Goal: Complete application form: Complete application form

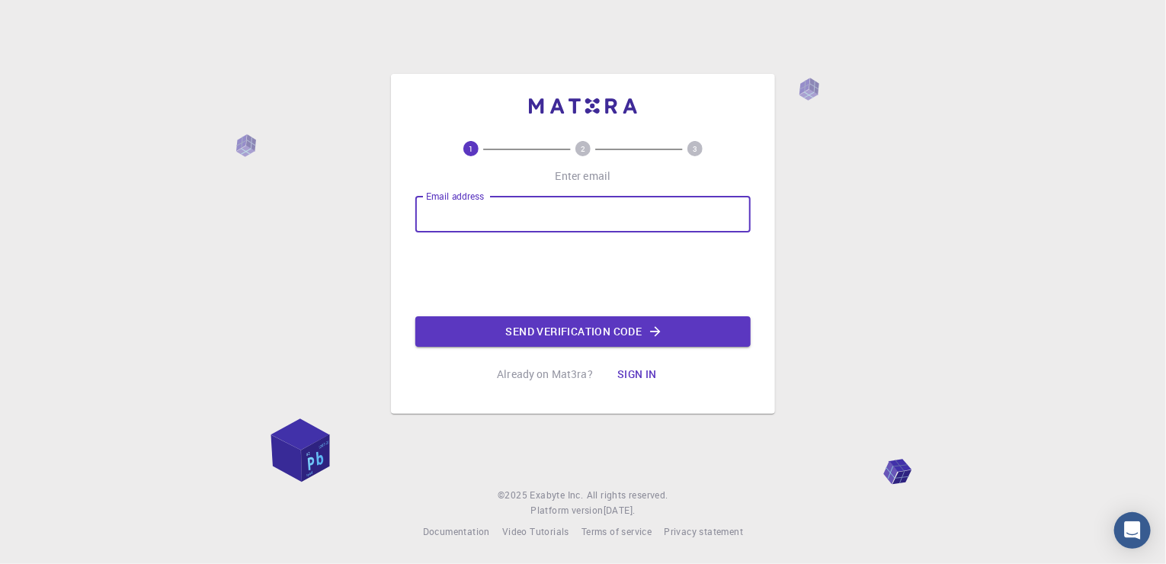
click at [536, 219] on input "Email address" at bounding box center [582, 214] width 335 height 37
type input "[EMAIL_ADDRESS][DOMAIN_NAME]"
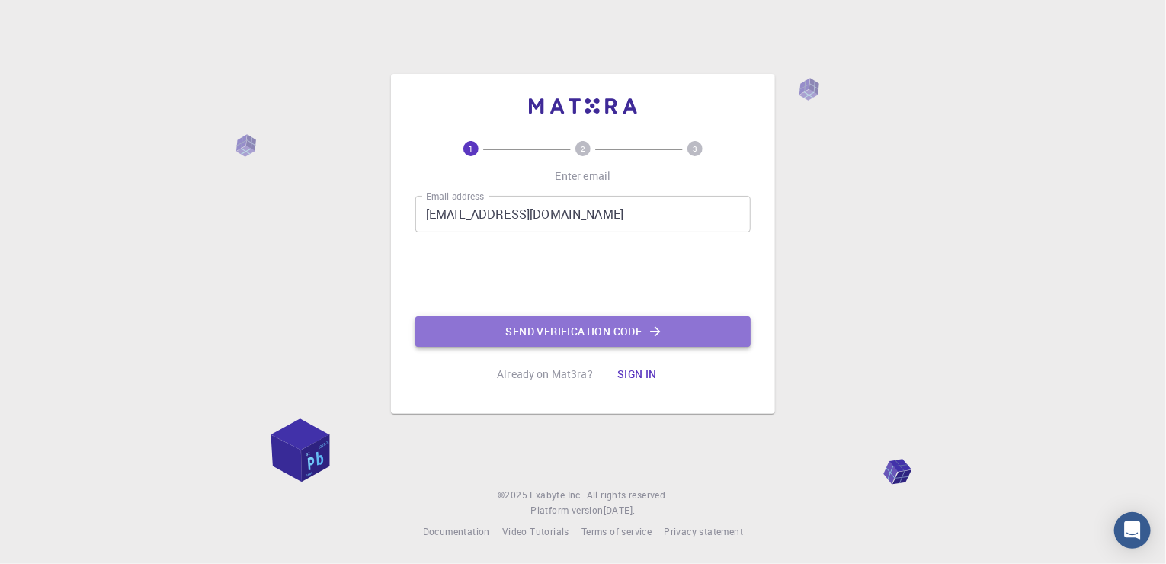
click at [534, 334] on button "Send verification code" at bounding box center [582, 331] width 335 height 30
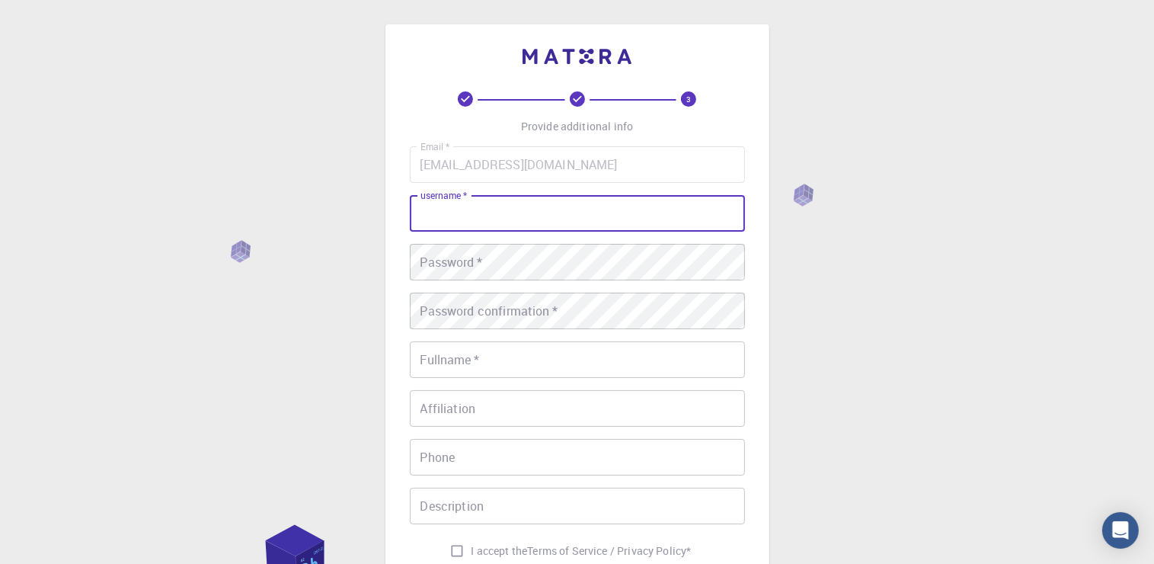
click at [524, 217] on input "username   *" at bounding box center [577, 213] width 335 height 37
type input "[PERSON_NAME]"
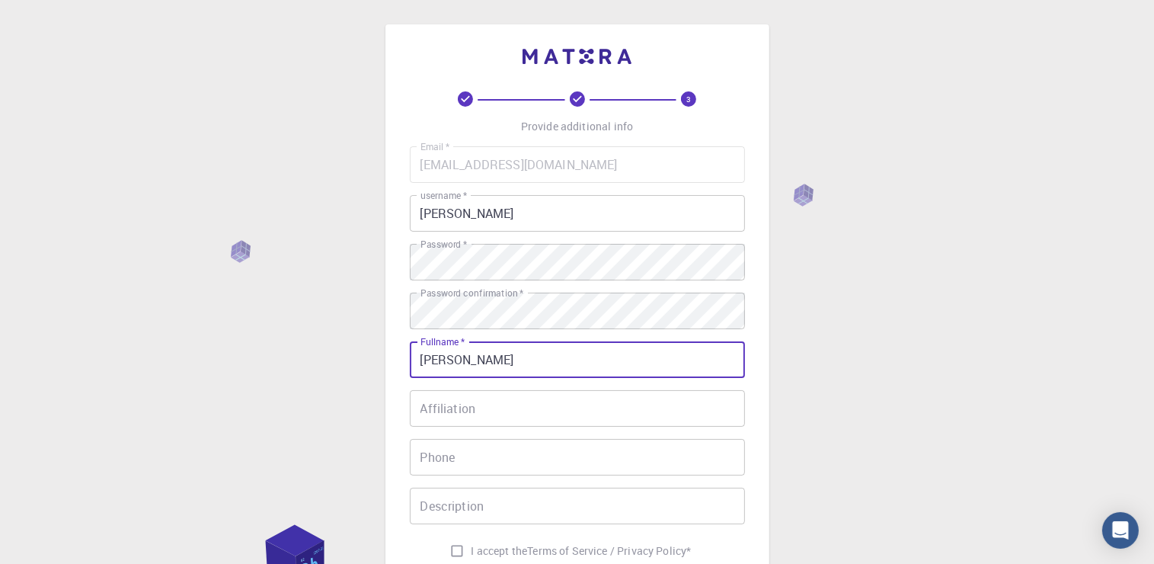
type input "[PERSON_NAME]"
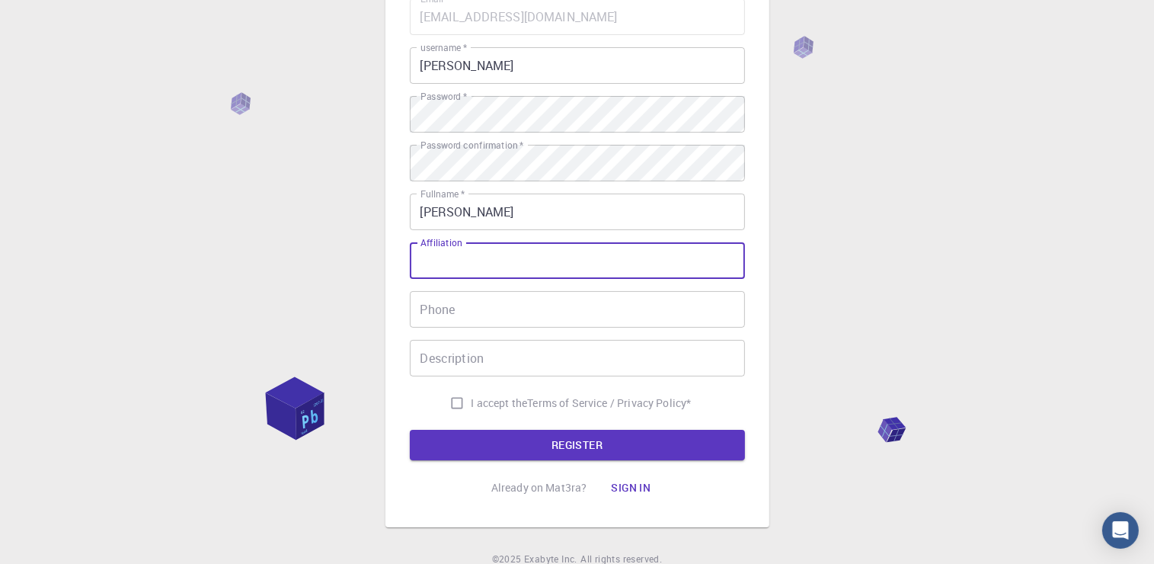
scroll to position [149, 0]
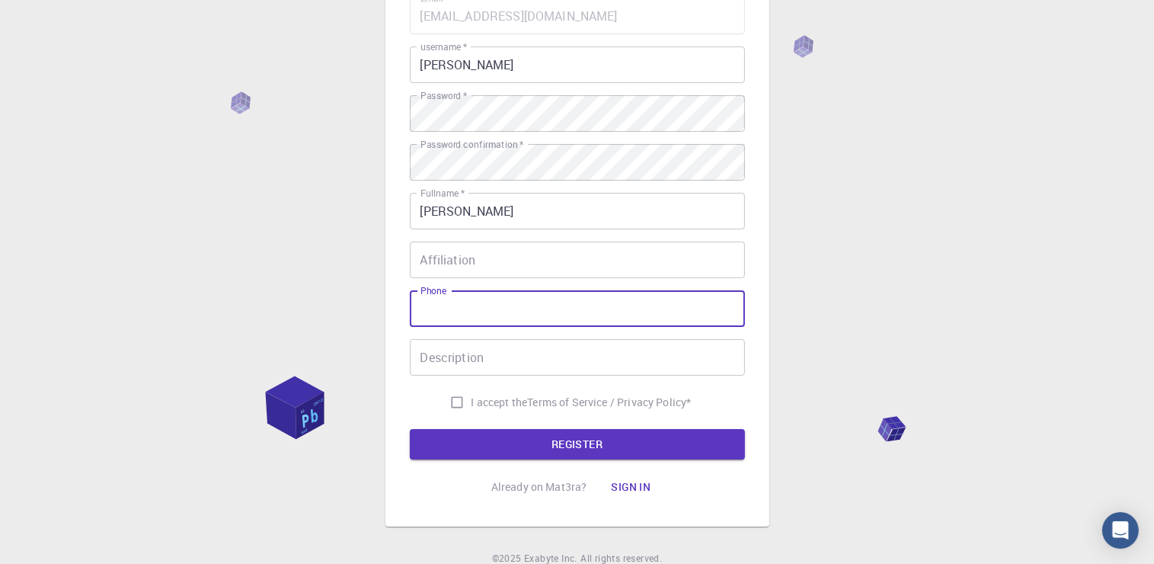
click at [466, 313] on input "Phone" at bounding box center [577, 308] width 335 height 37
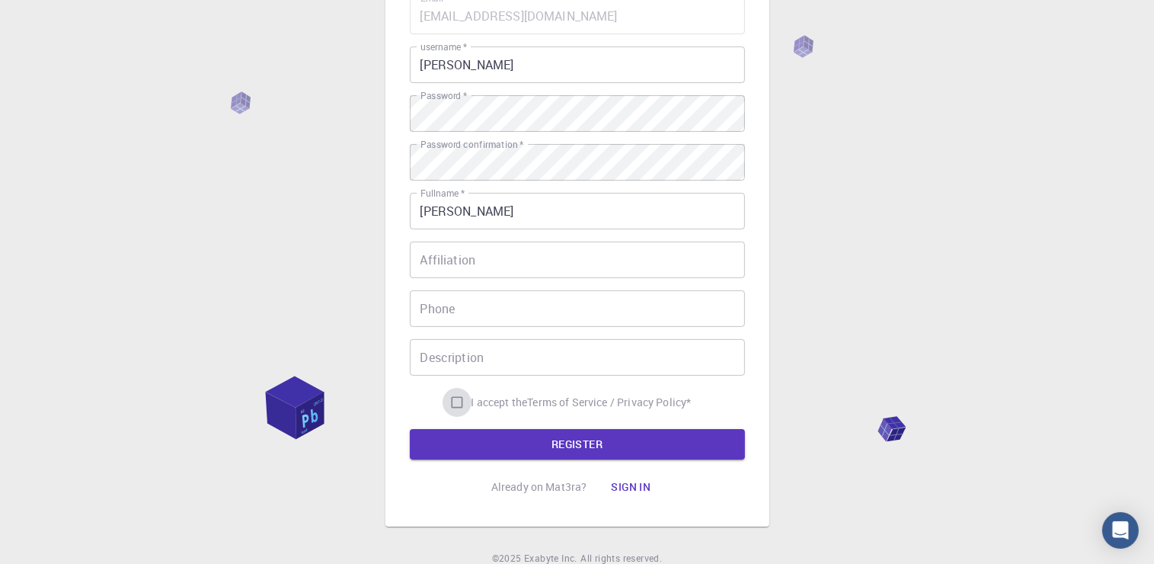
click at [449, 397] on input "I accept the Terms of Service / Privacy Policy *" at bounding box center [457, 402] width 29 height 29
checkbox input "true"
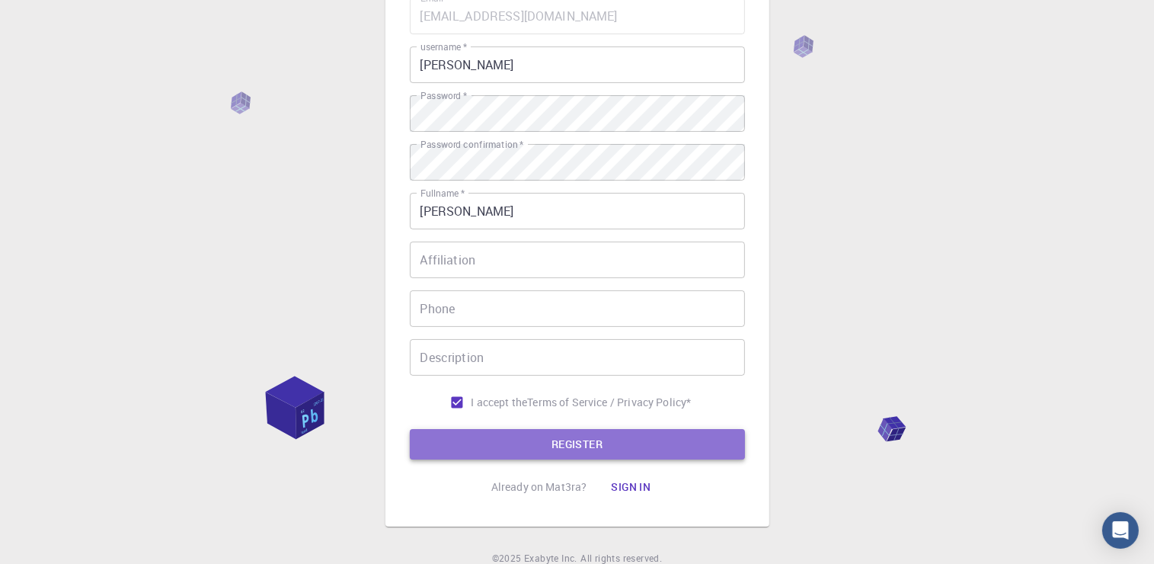
click at [479, 444] on button "REGISTER" at bounding box center [577, 444] width 335 height 30
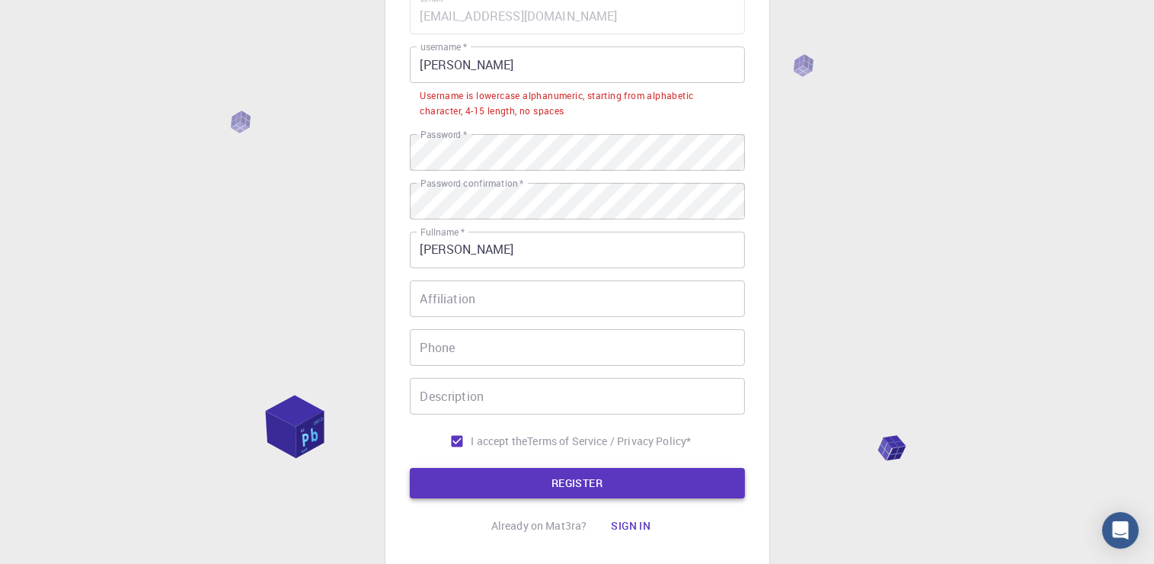
scroll to position [0, 0]
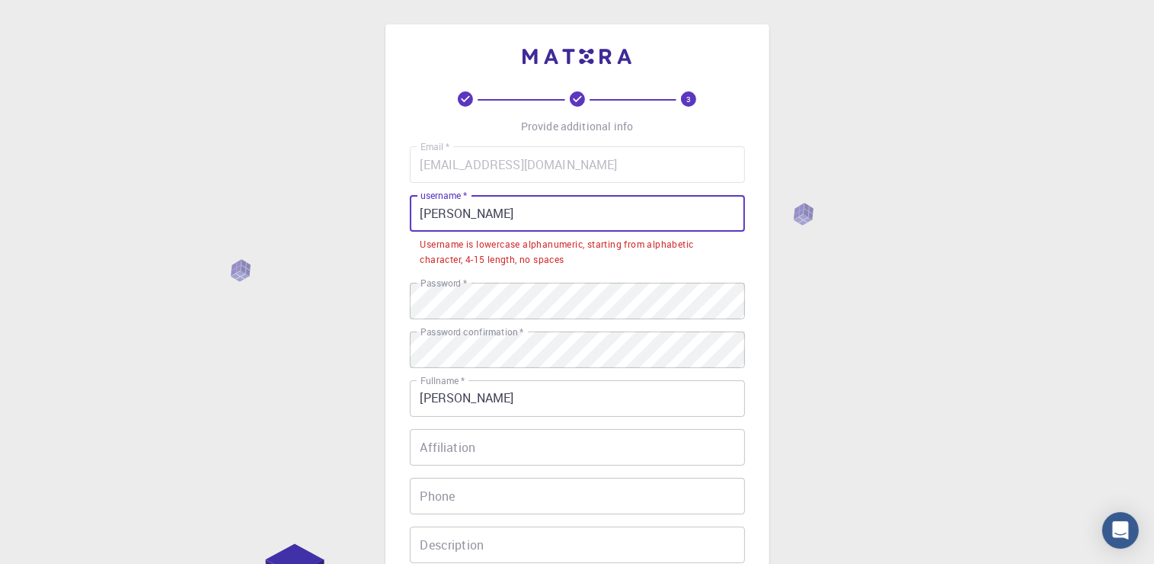
click at [513, 220] on input "[PERSON_NAME]" at bounding box center [577, 213] width 335 height 37
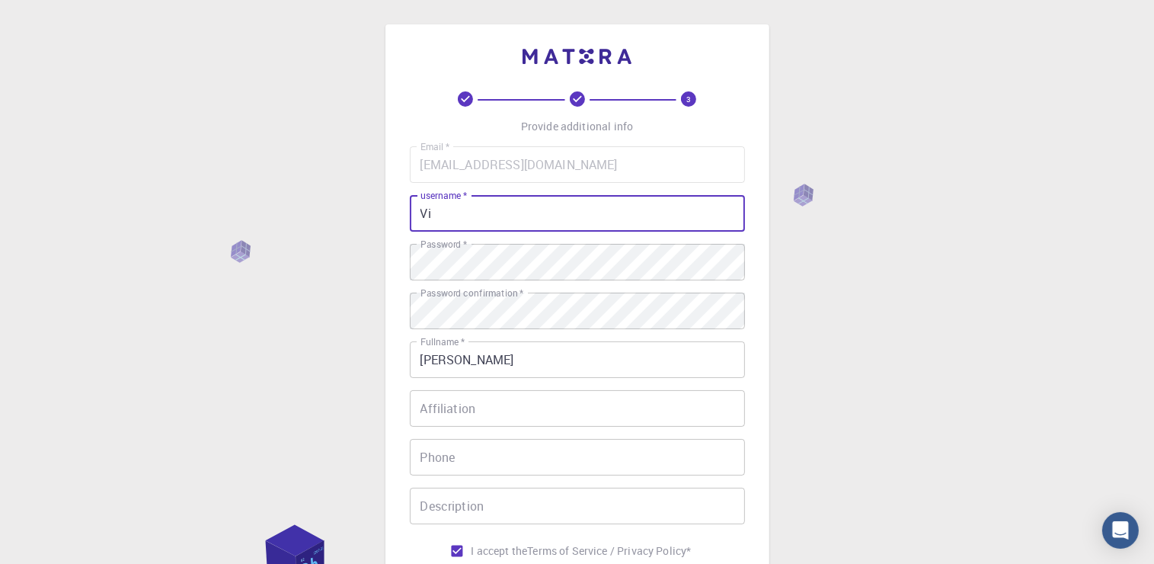
type input "V"
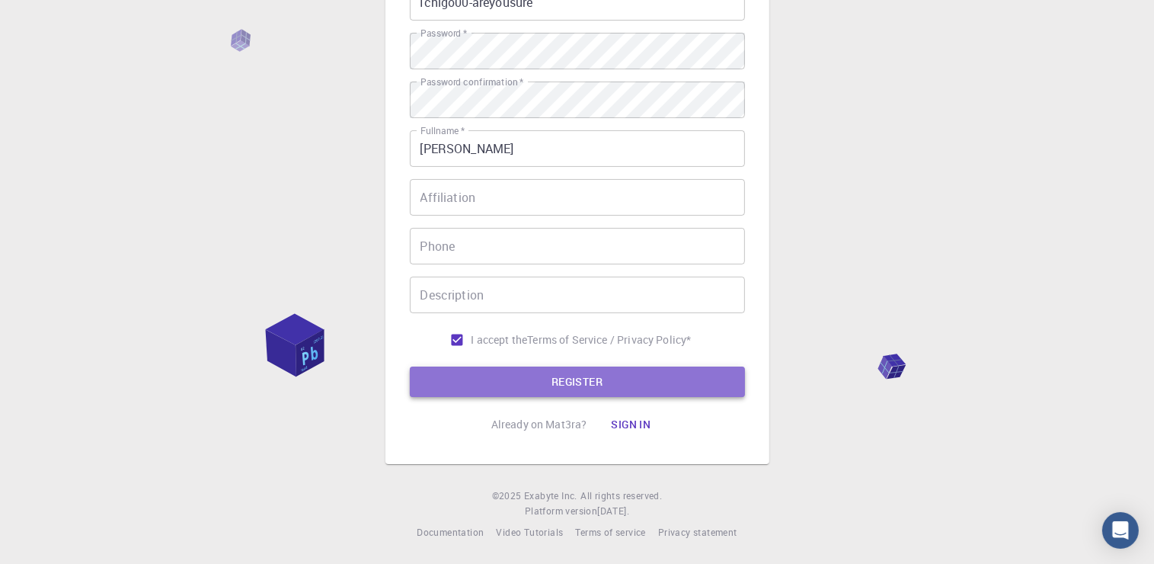
click at [487, 393] on button "REGISTER" at bounding box center [577, 382] width 335 height 30
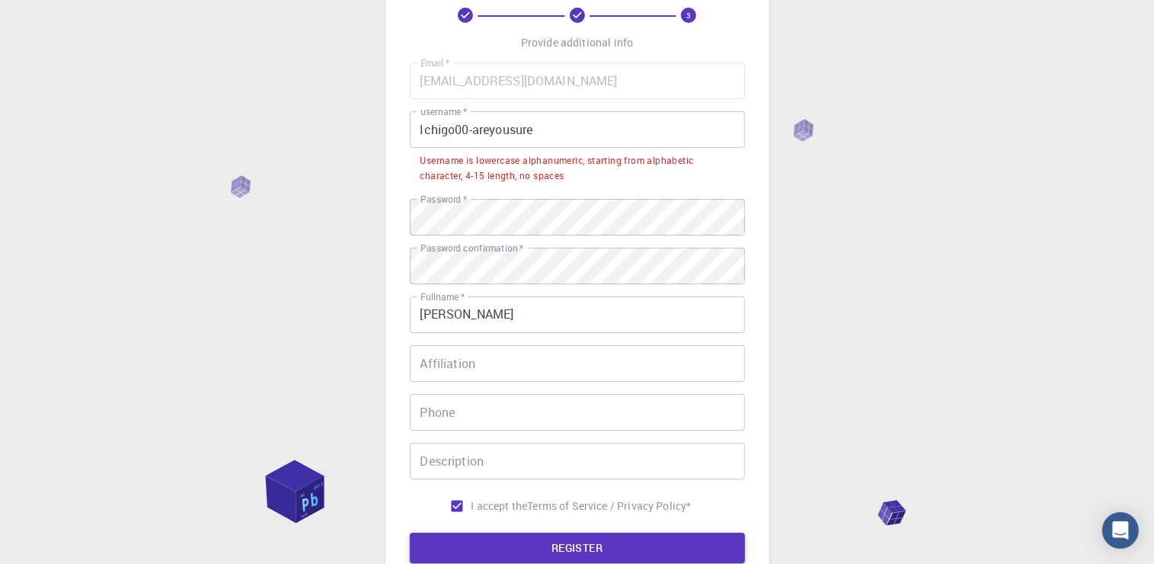
scroll to position [82, 0]
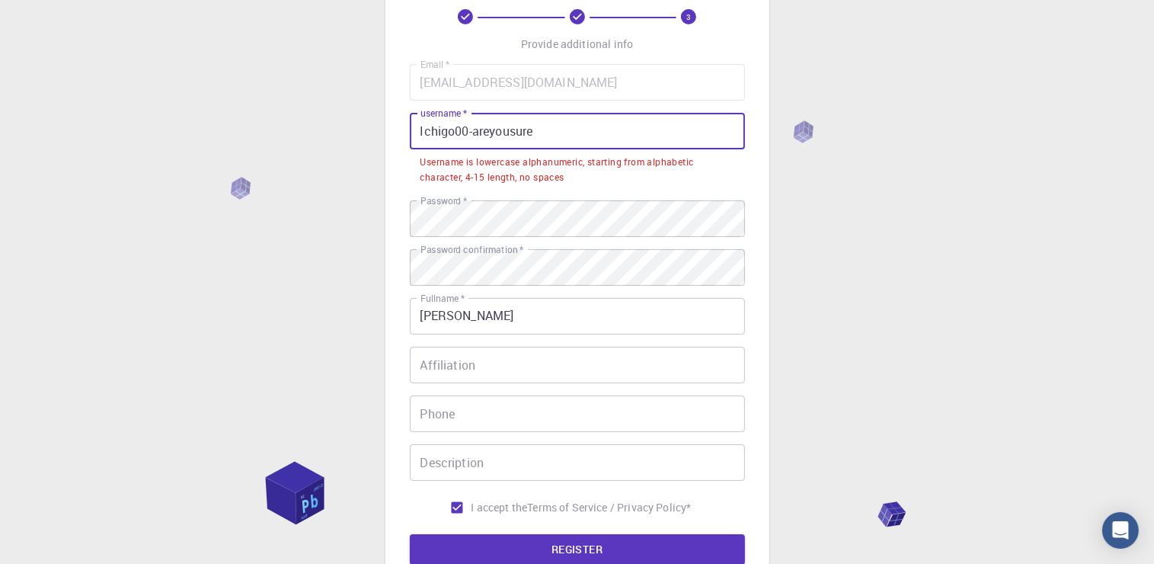
click at [472, 127] on input "Ichigo00-areyousure" at bounding box center [577, 131] width 335 height 37
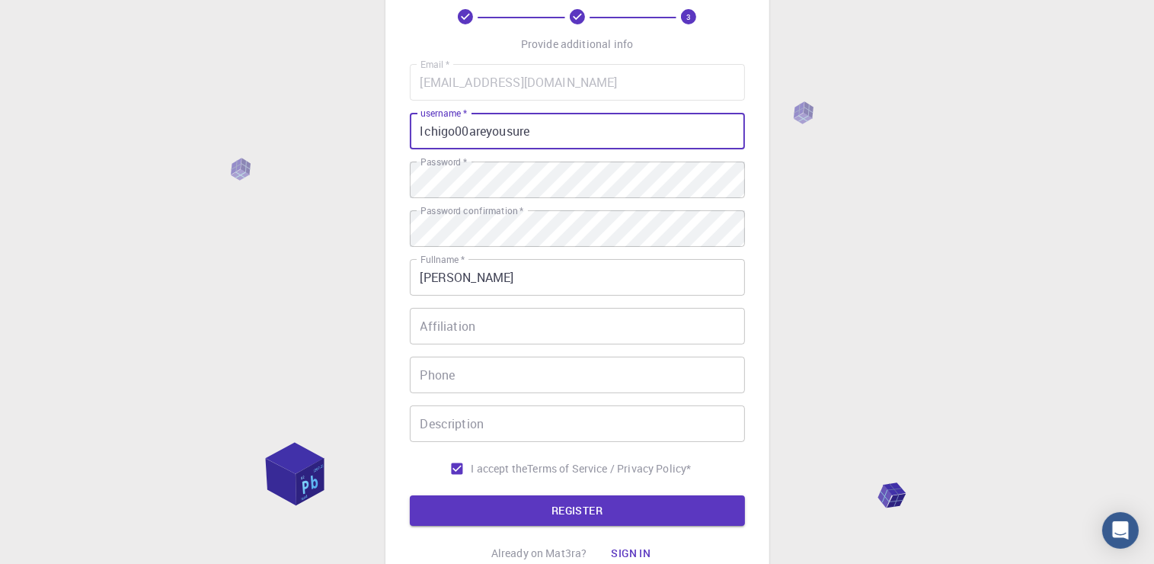
scroll to position [211, 0]
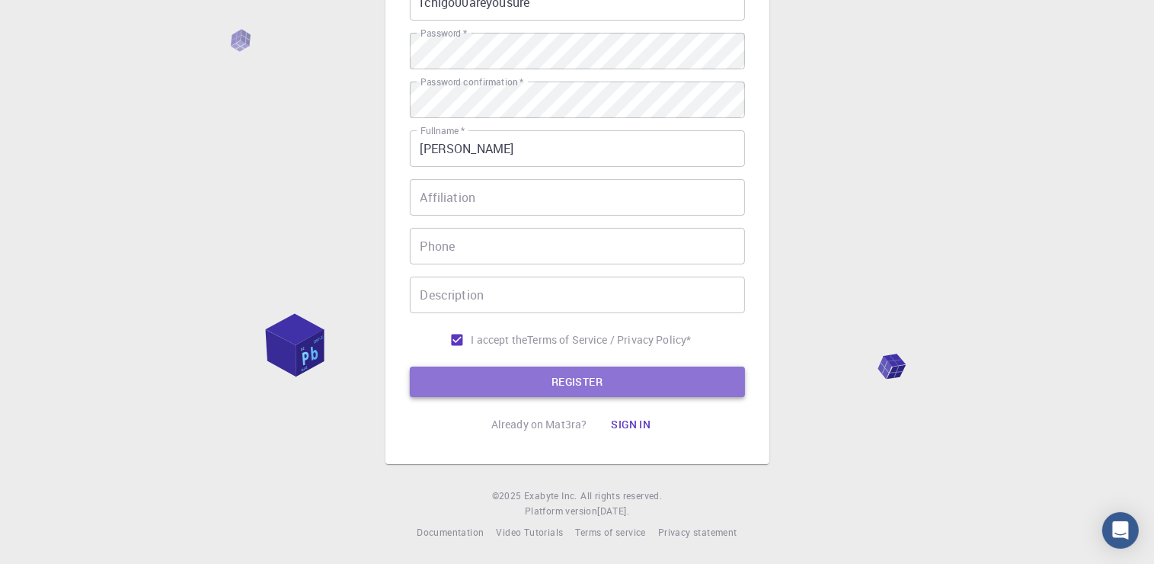
click at [488, 390] on button "REGISTER" at bounding box center [577, 382] width 335 height 30
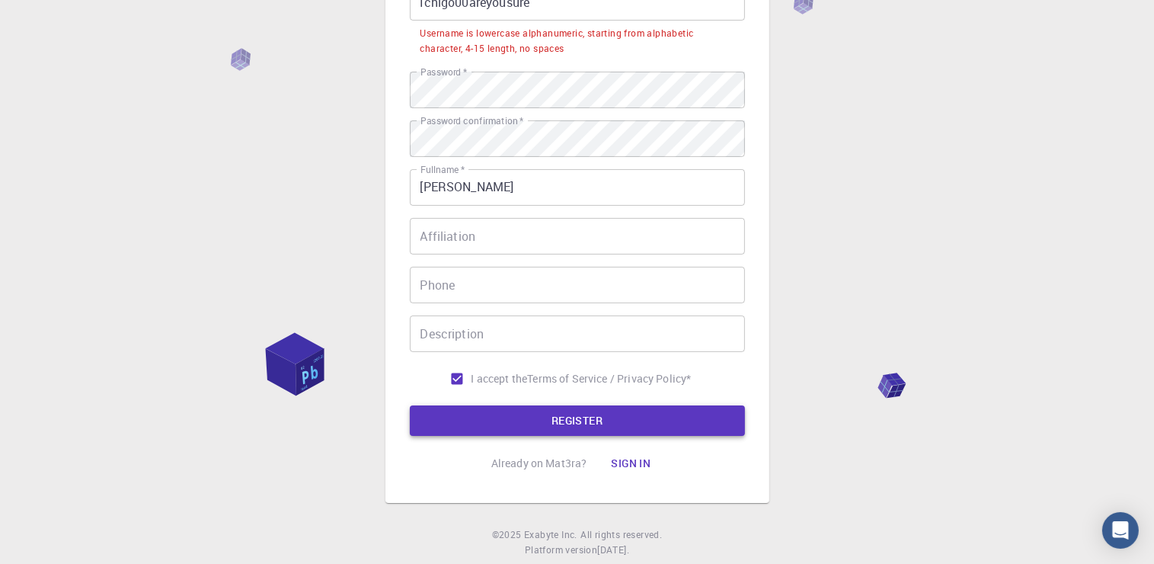
scroll to position [0, 0]
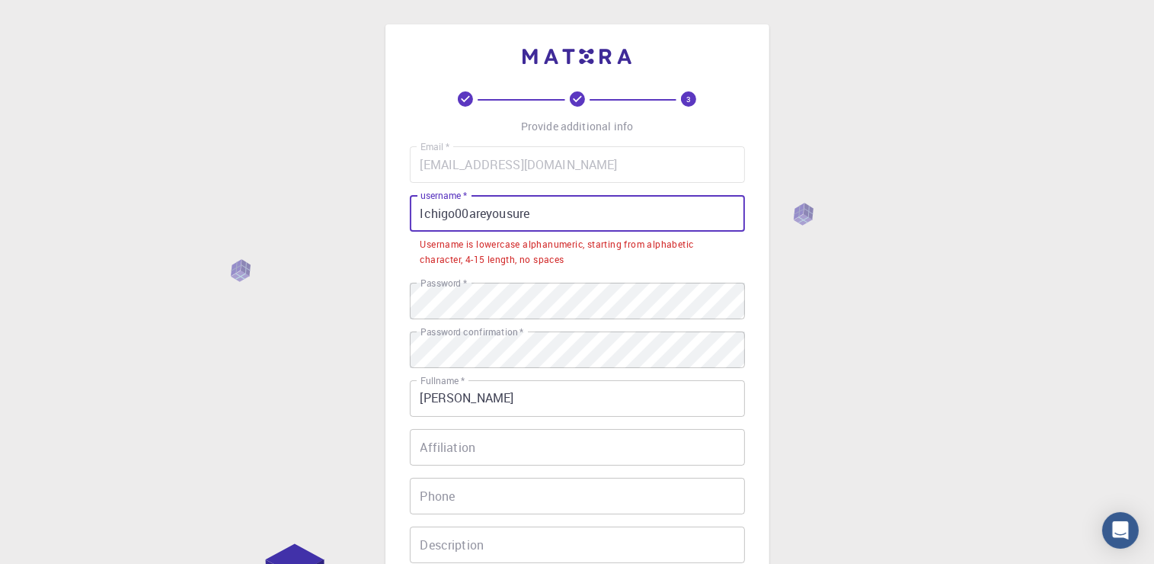
click at [422, 213] on input "Ichigo00areyousure" at bounding box center [577, 213] width 335 height 37
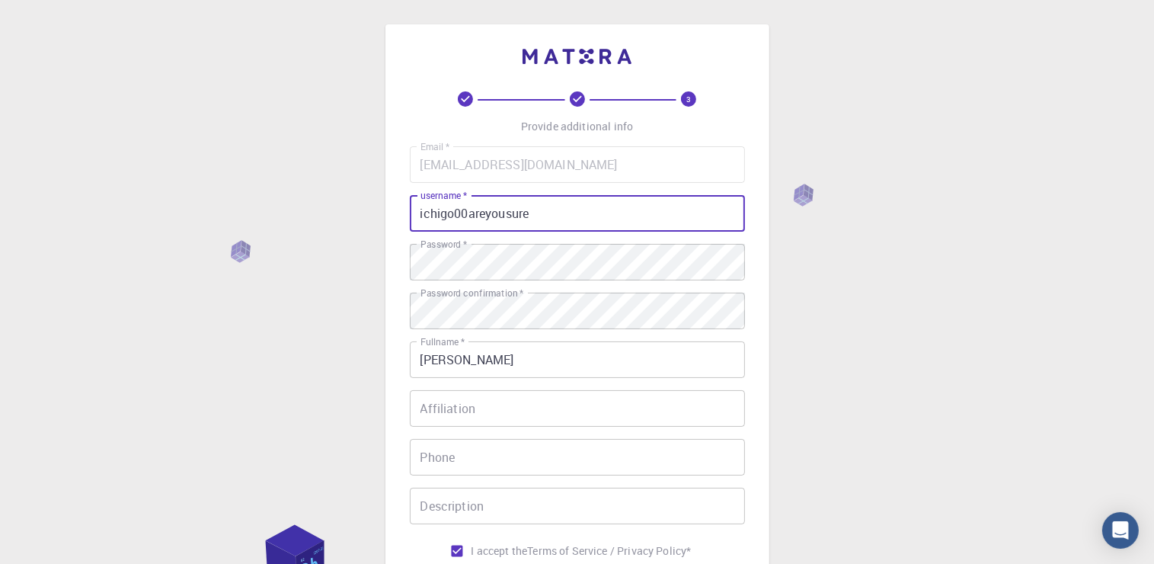
scroll to position [211, 0]
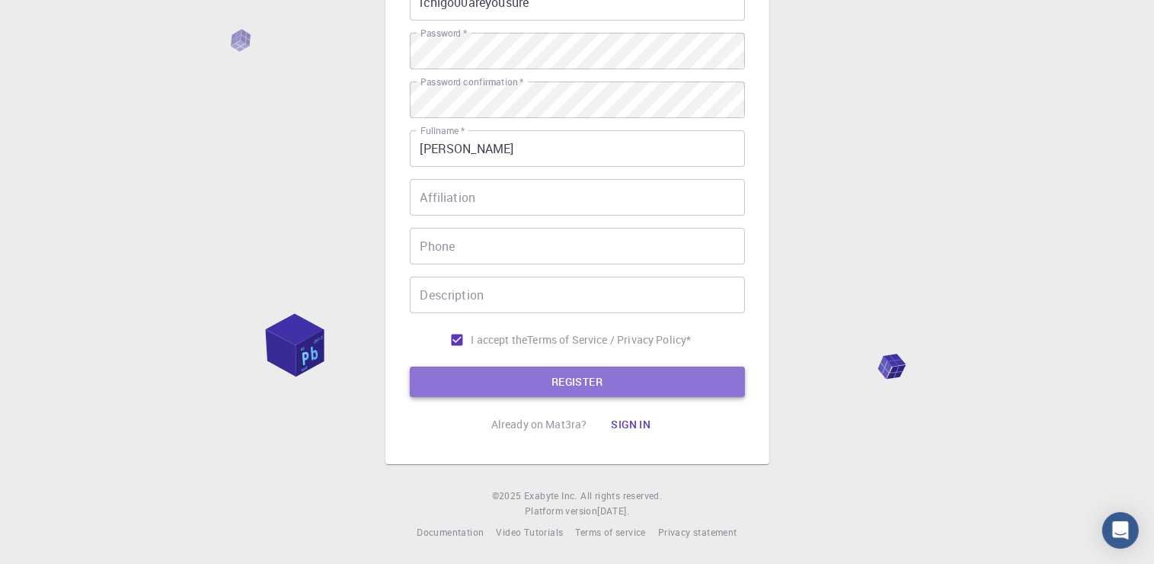
click at [527, 391] on button "REGISTER" at bounding box center [577, 382] width 335 height 30
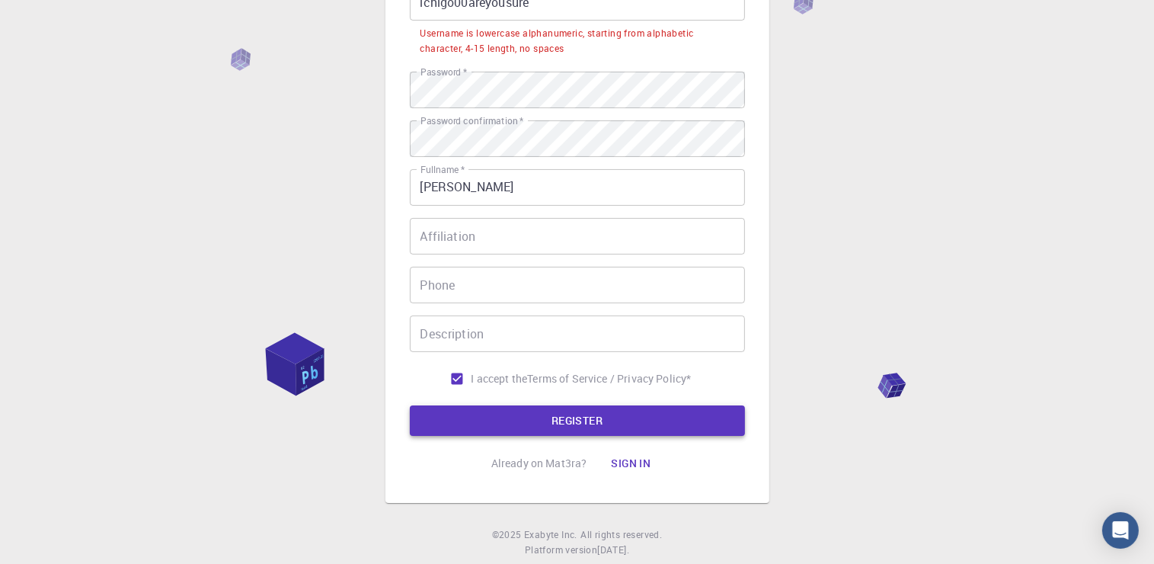
scroll to position [0, 0]
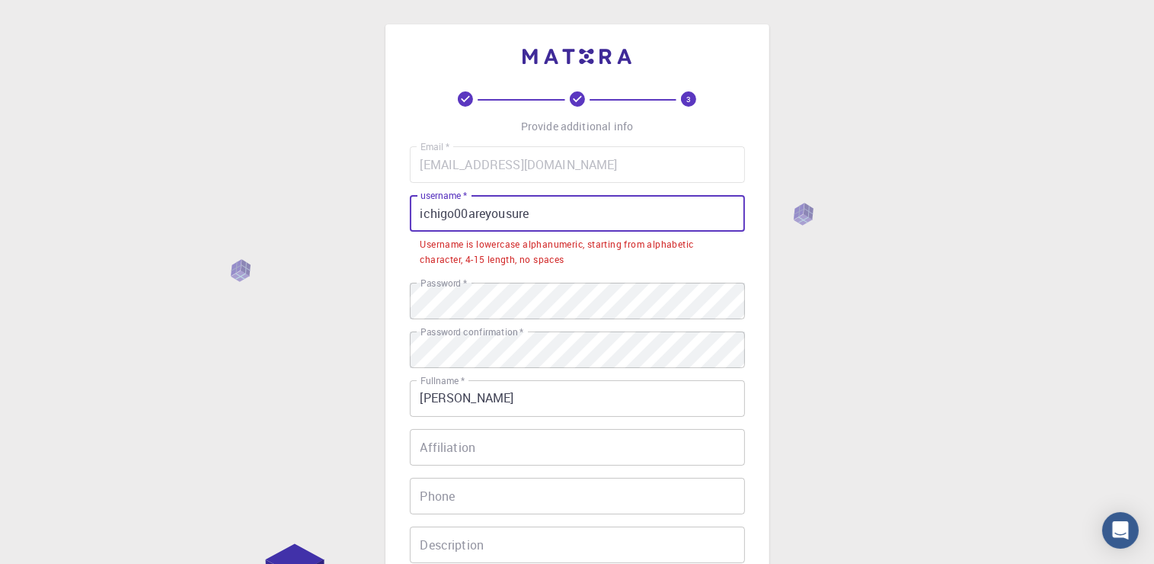
click at [567, 206] on input "ichigo00areyousure" at bounding box center [577, 213] width 335 height 37
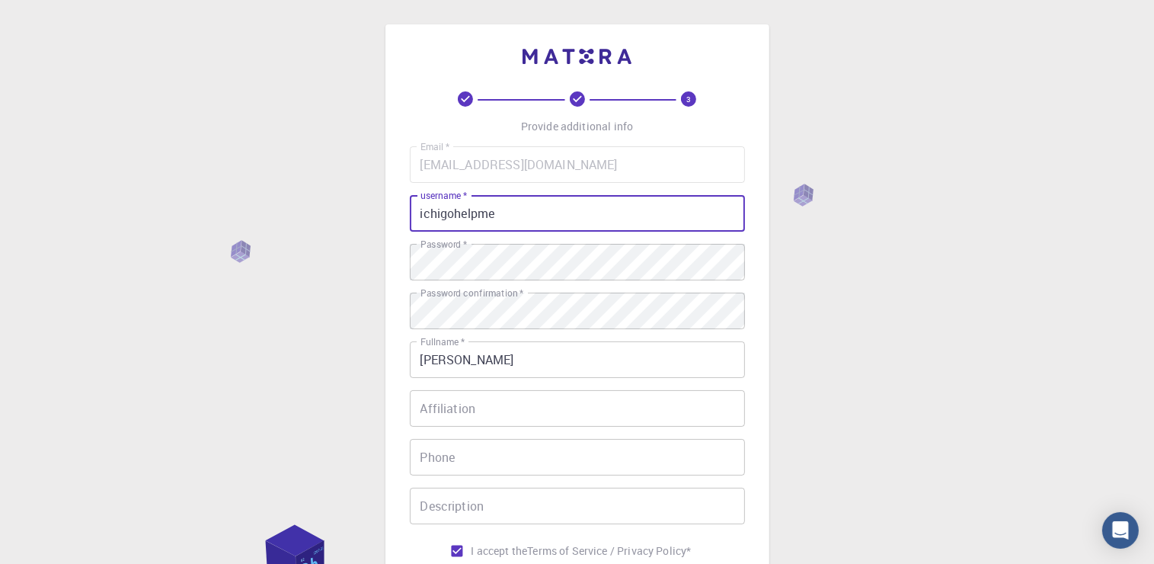
scroll to position [211, 0]
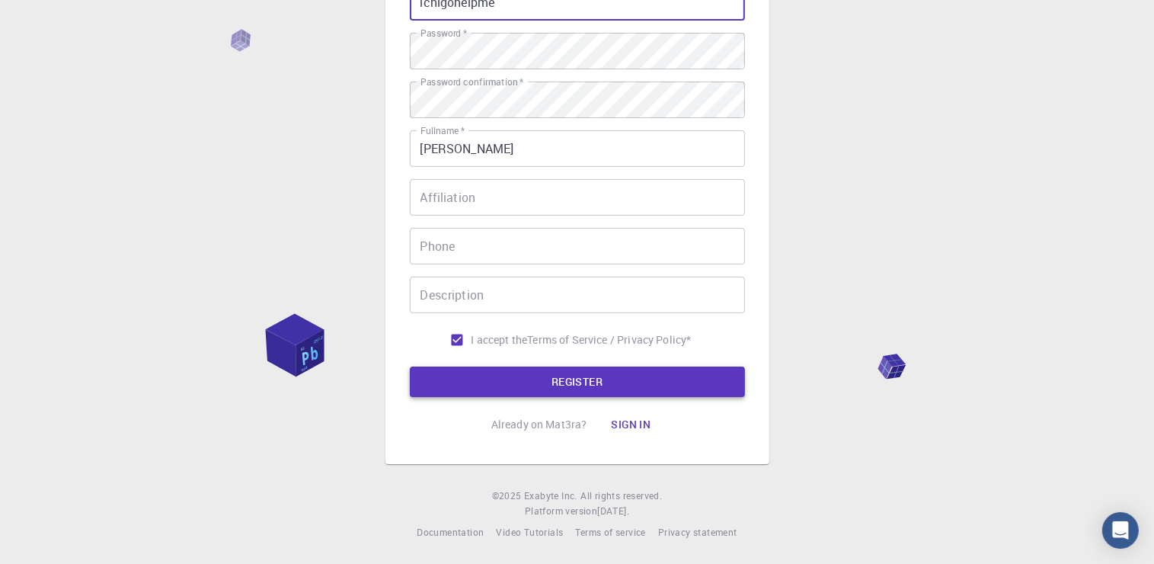
type input "ichigohelpme"
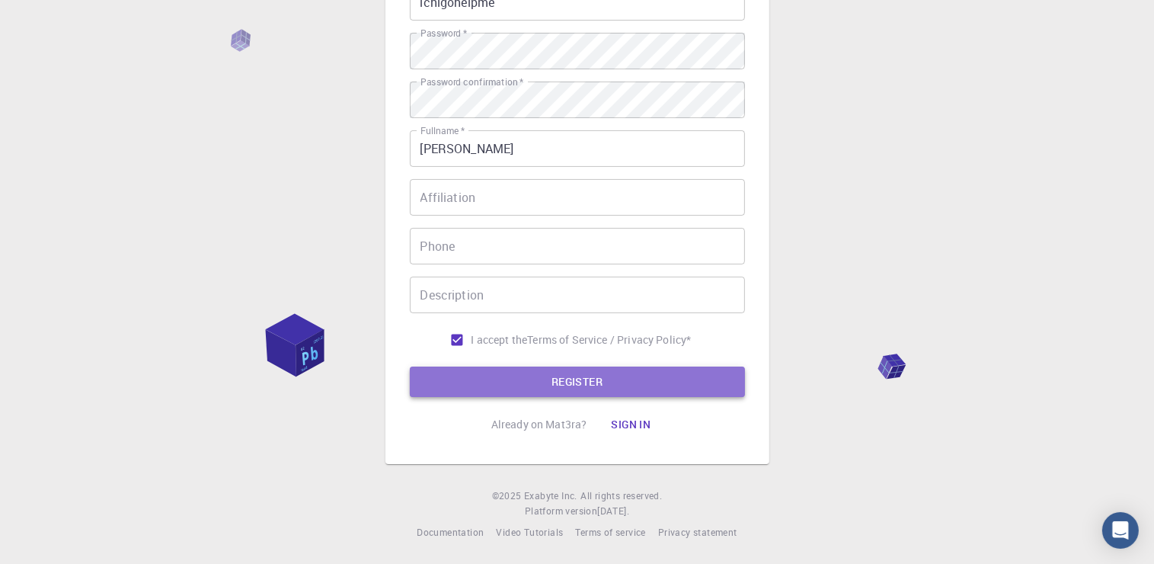
click at [546, 393] on button "REGISTER" at bounding box center [577, 382] width 335 height 30
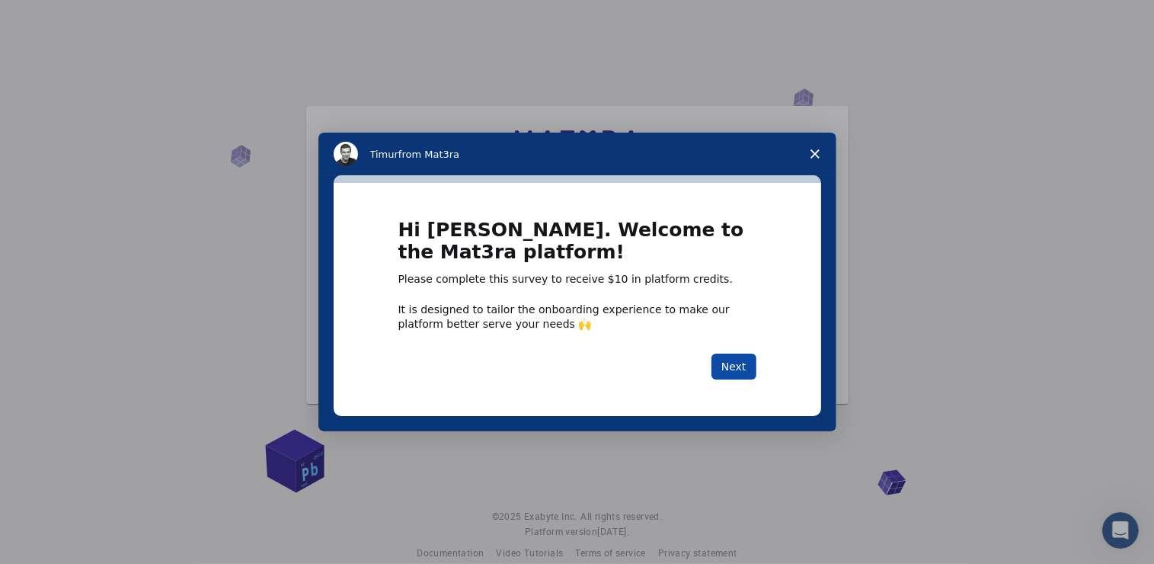
click at [738, 359] on button "Next" at bounding box center [734, 367] width 45 height 26
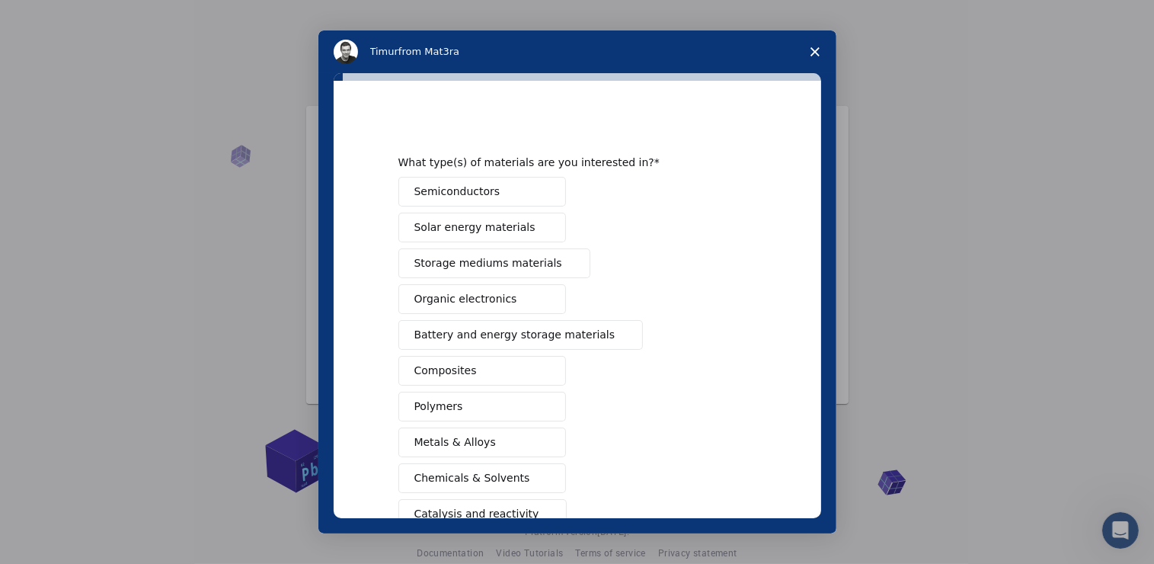
click at [460, 198] on span "Semiconductors" at bounding box center [458, 192] width 86 height 16
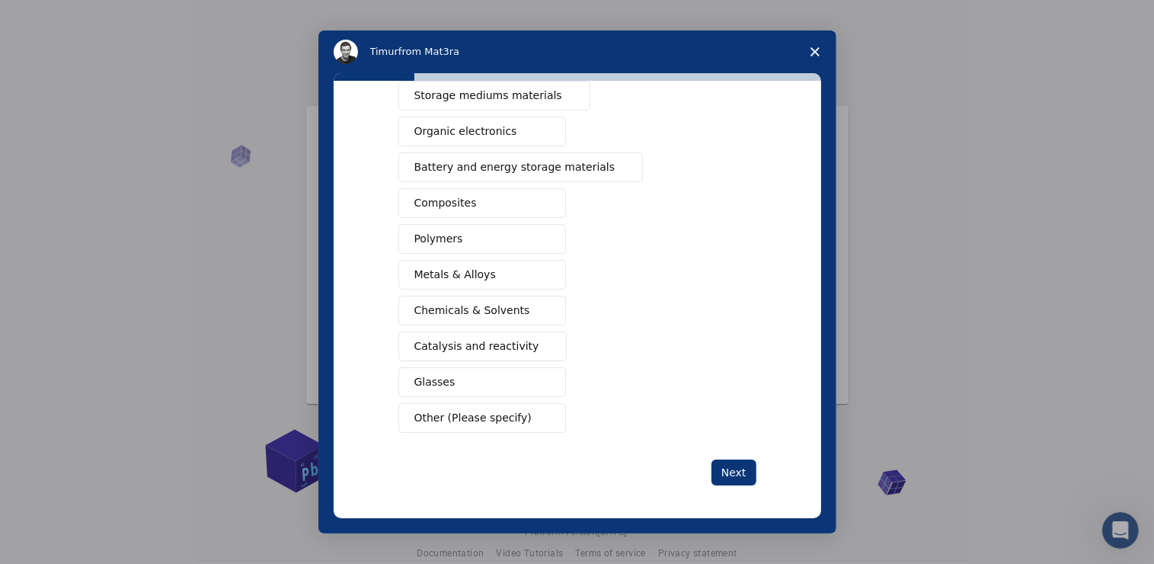
scroll to position [167, 0]
click at [717, 473] on button "Next" at bounding box center [734, 473] width 45 height 26
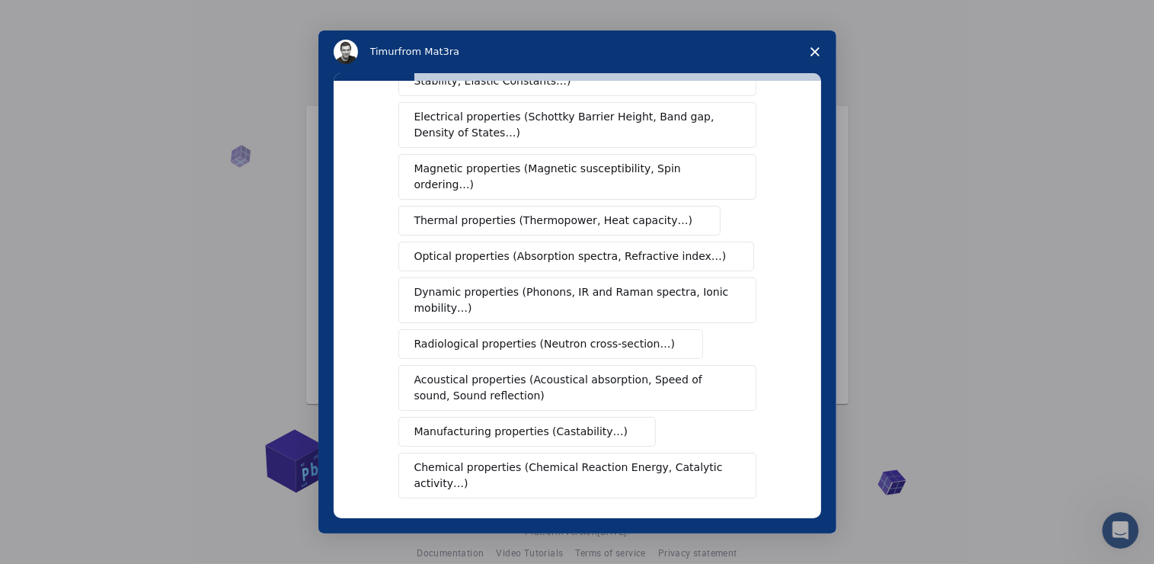
scroll to position [89, 0]
click at [462, 423] on span "Manufacturing properties (Castability…)" at bounding box center [522, 431] width 214 height 16
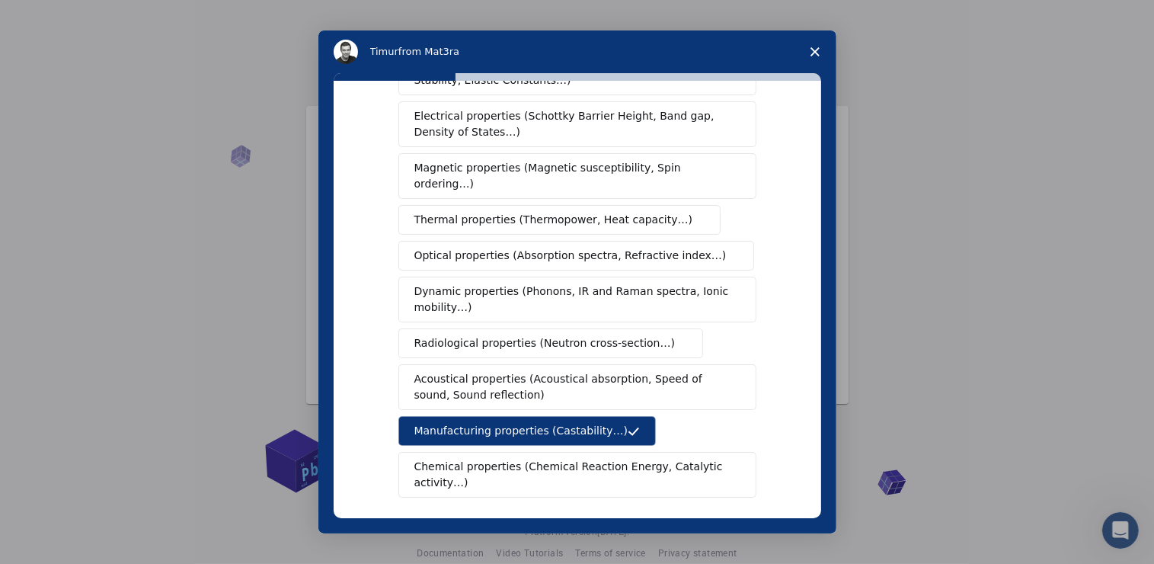
click at [453, 456] on button "Chemical properties (Chemical Reaction Energy, Catalytic activity…)" at bounding box center [578, 475] width 358 height 46
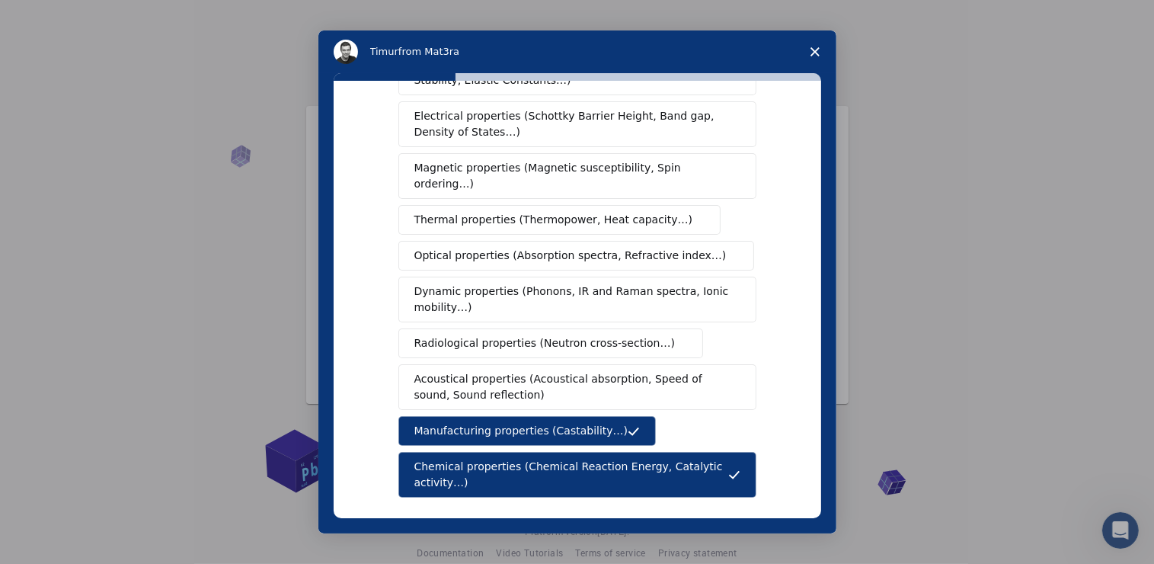
click at [430, 371] on span "Acoustical properties (Acoustical absorption, Speed of sound, Sound reflection)" at bounding box center [573, 387] width 317 height 32
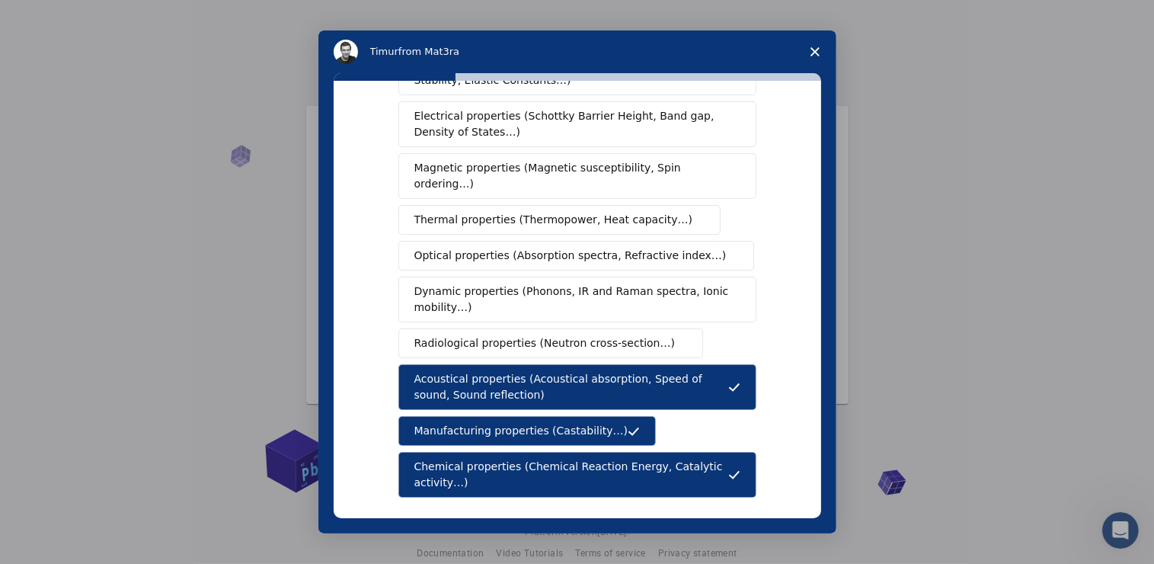
click at [431, 335] on span "Radiological properties (Neutron cross-section…)" at bounding box center [545, 343] width 261 height 16
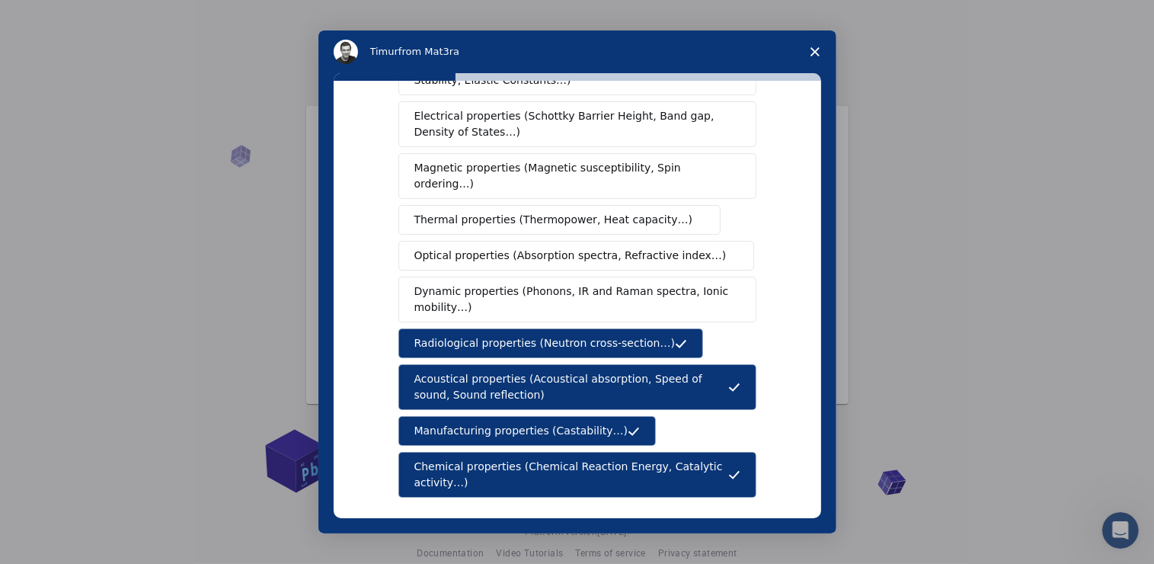
click at [451, 283] on span "Dynamic properties (Phonons, IR and Raman spectra, Ionic mobility…)" at bounding box center [573, 299] width 316 height 32
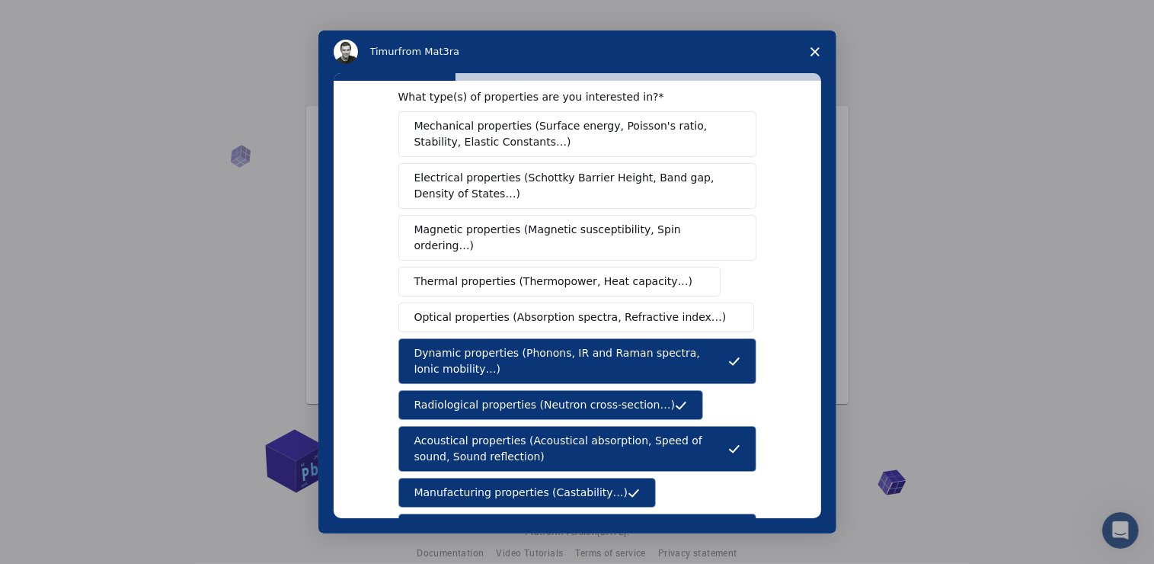
scroll to position [28, 0]
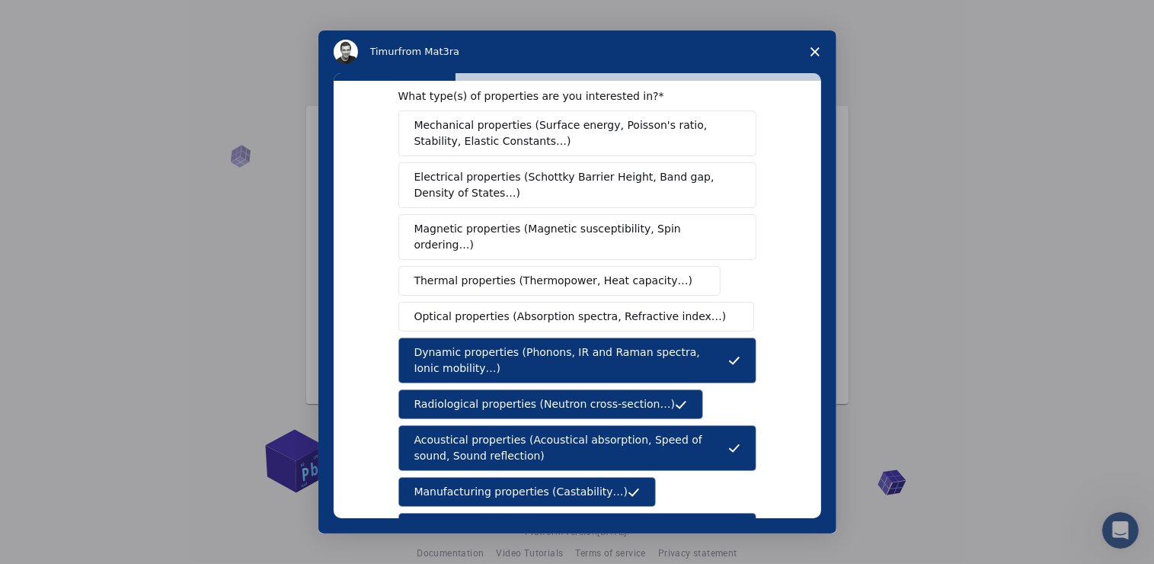
click at [447, 309] on span "Optical properties (Absorption spectra, Refractive index…)" at bounding box center [571, 317] width 312 height 16
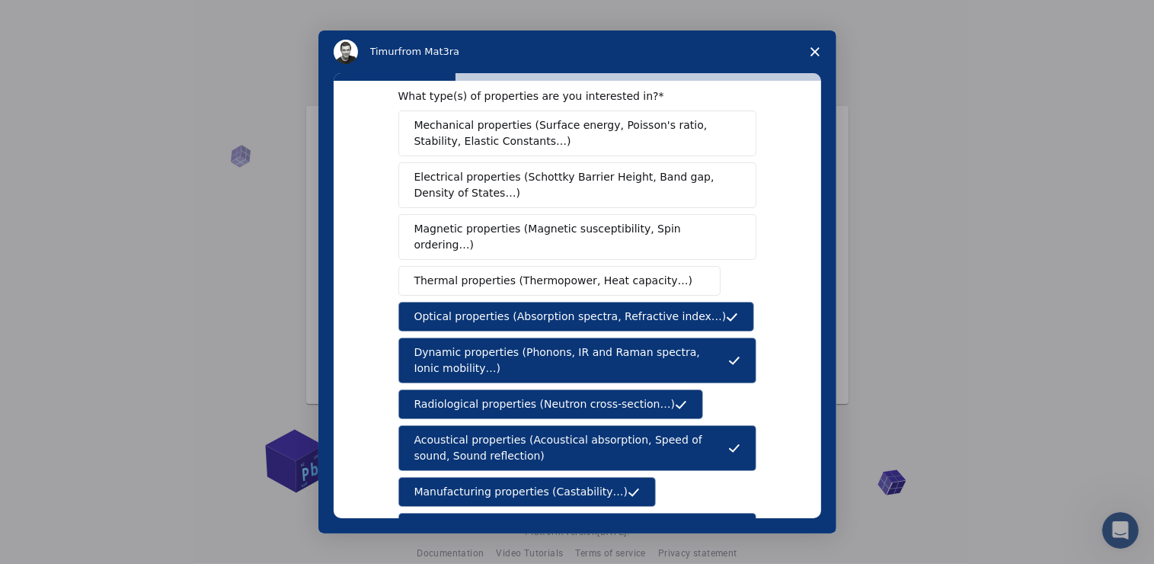
click at [477, 273] on span "Thermal properties (Thermopower, Heat capacity…)" at bounding box center [554, 281] width 279 height 16
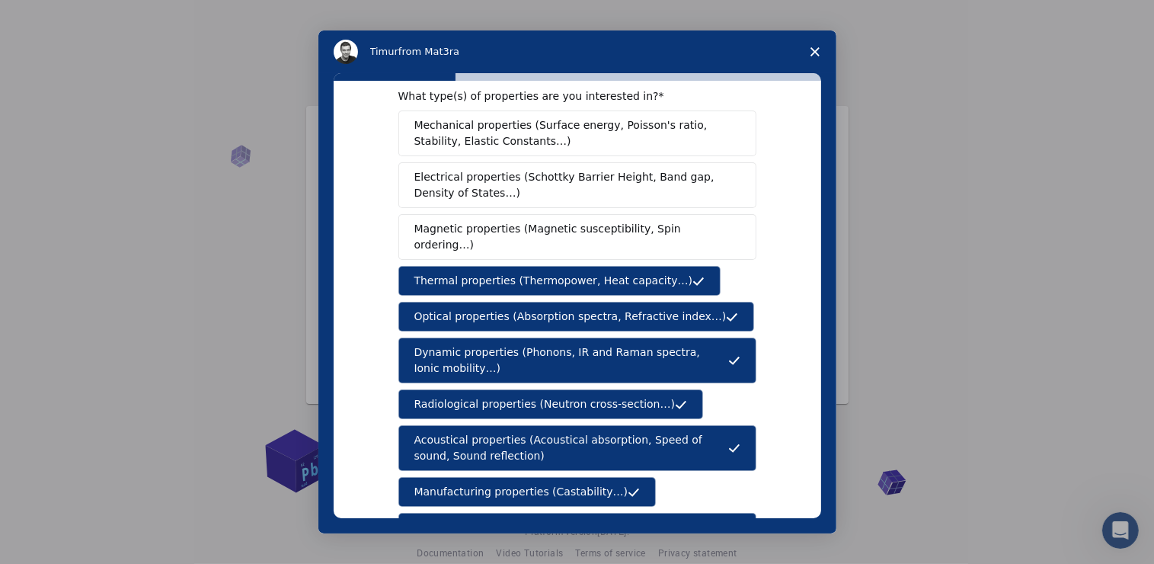
click at [472, 221] on span "Magnetic properties (Magnetic susceptibility, Spin ordering…)" at bounding box center [572, 237] width 315 height 32
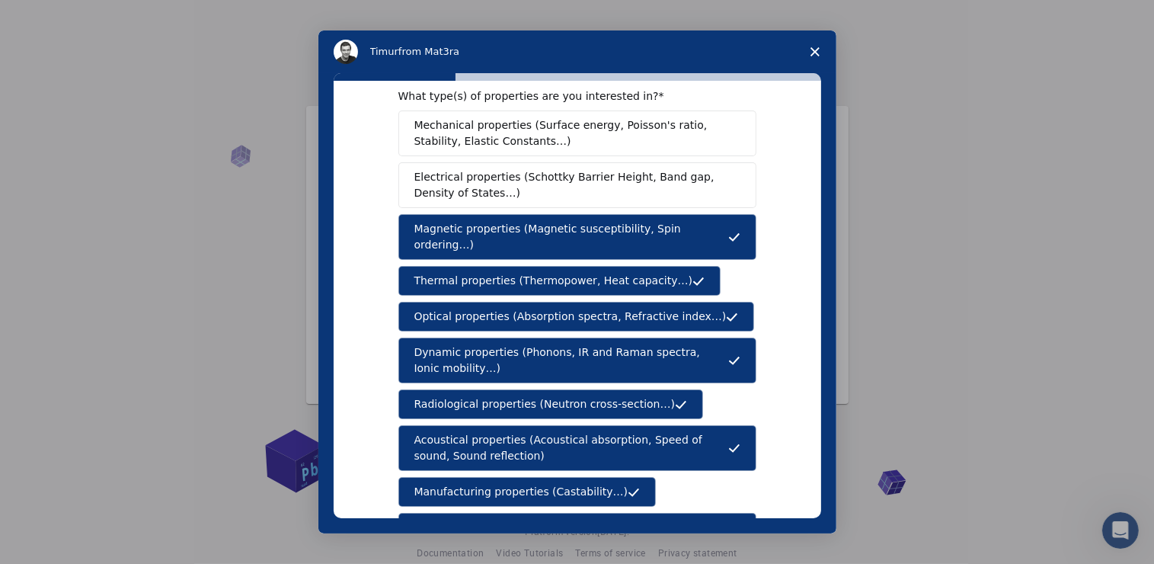
click at [479, 174] on span "Electrical properties (Schottky Barrier Height, Band gap, Density of States…)" at bounding box center [573, 185] width 317 height 32
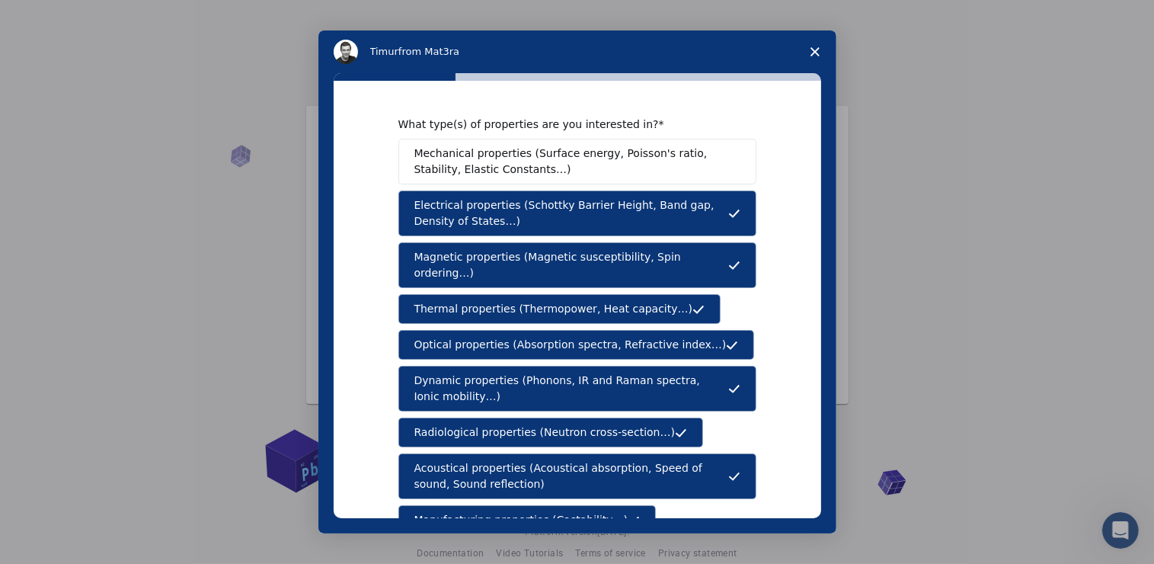
scroll to position [0, 0]
click at [478, 164] on span "Mechanical properties (Surface energy, Poisson's ratio, Stability, Elastic Cons…" at bounding box center [574, 162] width 318 height 32
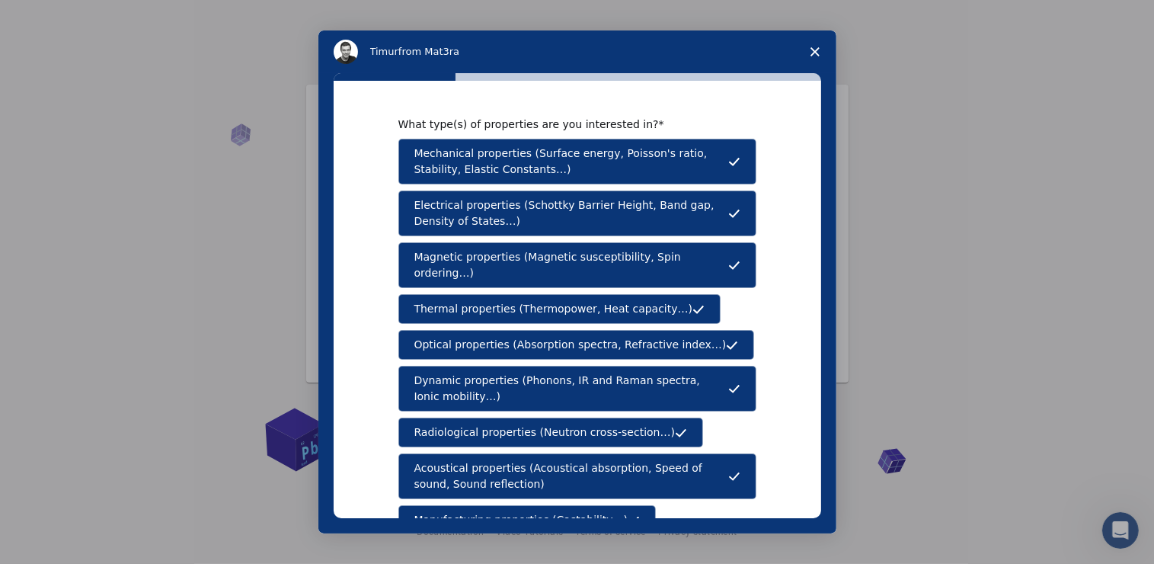
scroll to position [247, 0]
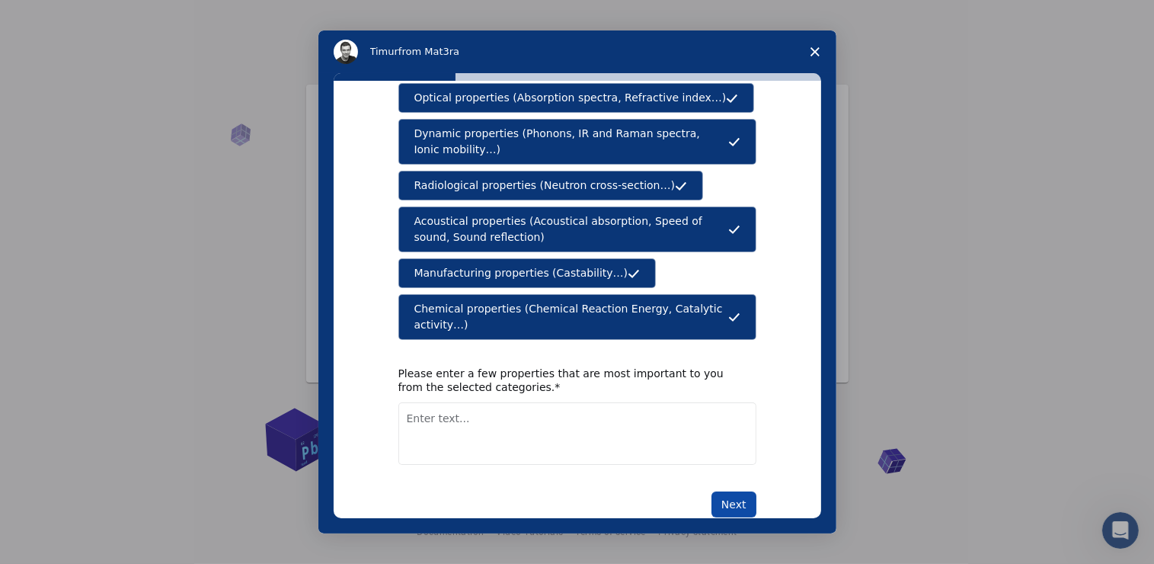
click at [714, 491] on button "Next" at bounding box center [734, 504] width 45 height 26
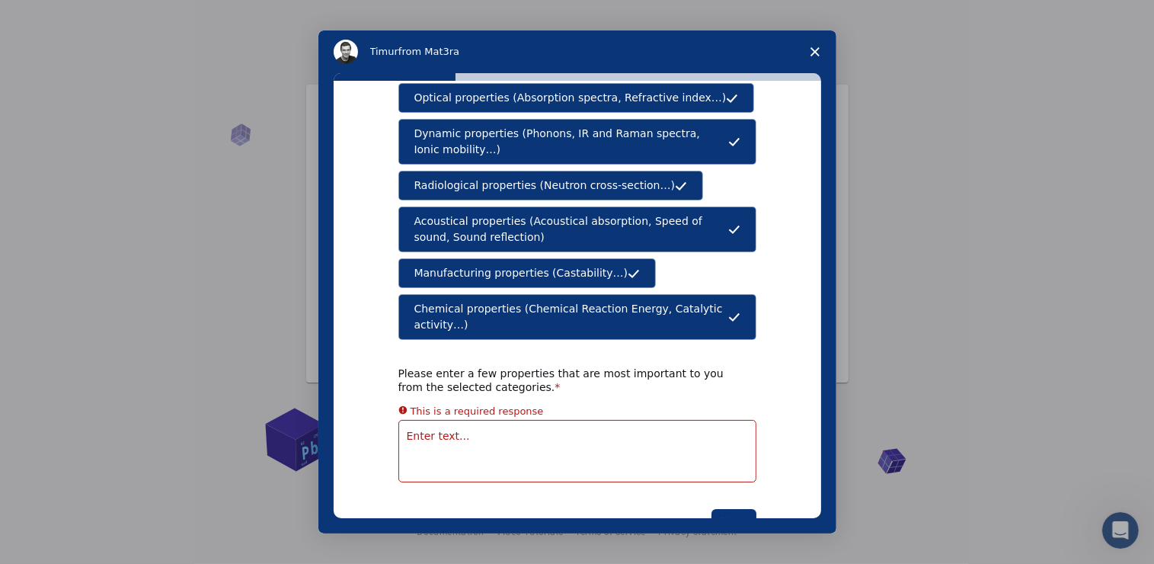
click at [606, 509] on div "Next" at bounding box center [578, 522] width 358 height 26
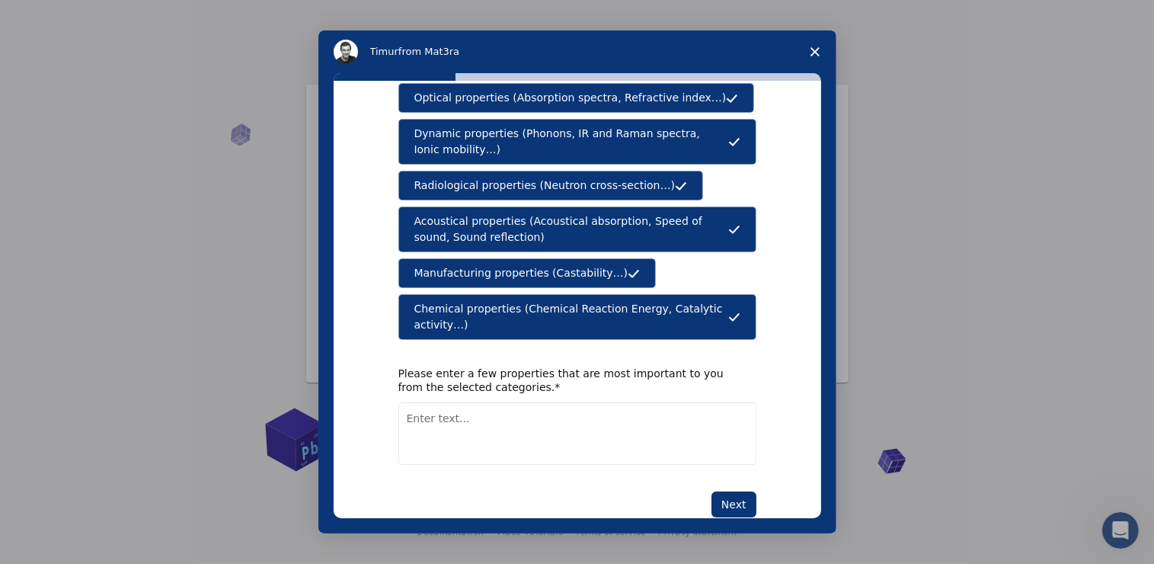
click at [428, 423] on textarea "Enter text..." at bounding box center [578, 433] width 358 height 62
click at [462, 402] on textarea "Enter text..." at bounding box center [578, 433] width 358 height 62
click at [442, 402] on textarea "Enter text..." at bounding box center [578, 433] width 358 height 62
click at [429, 402] on textarea "Electron energy" at bounding box center [578, 433] width 358 height 62
type textarea "Electron energy Material property"
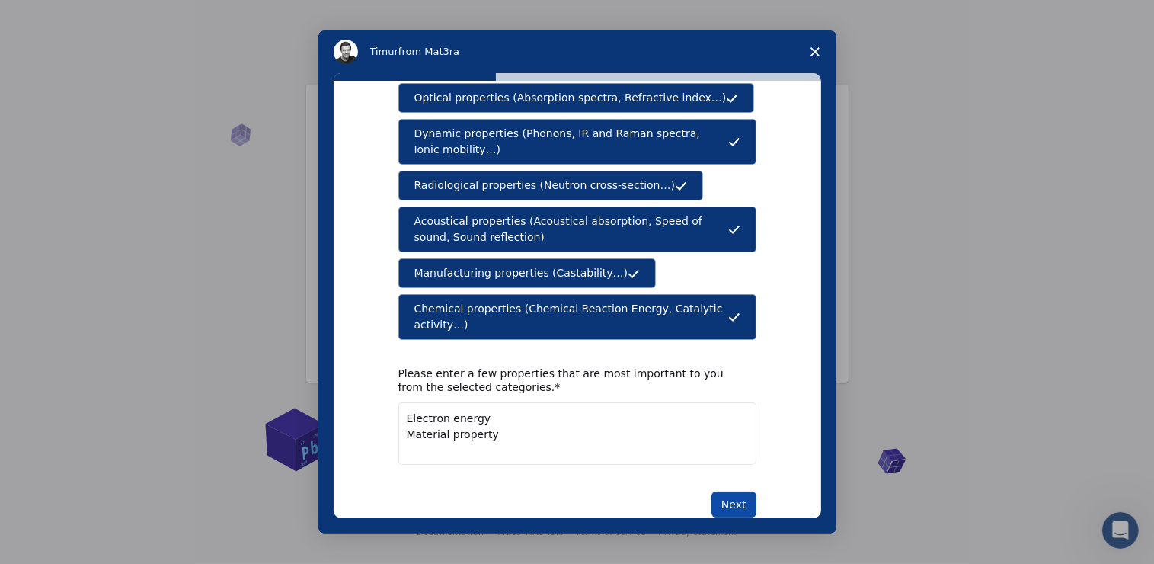
click at [735, 491] on button "Next" at bounding box center [734, 504] width 45 height 26
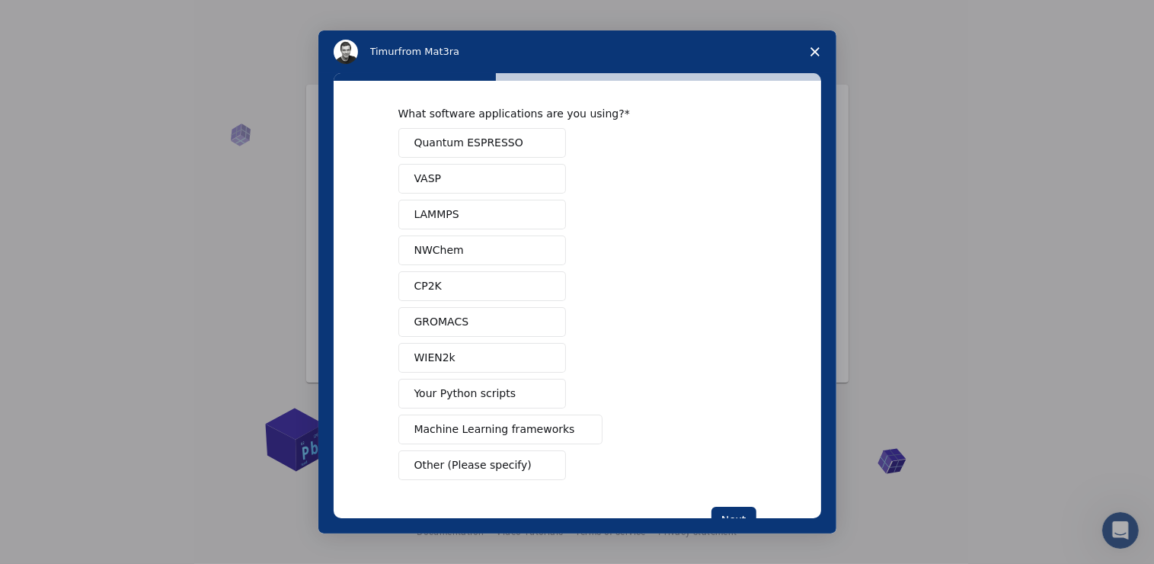
scroll to position [0, 0]
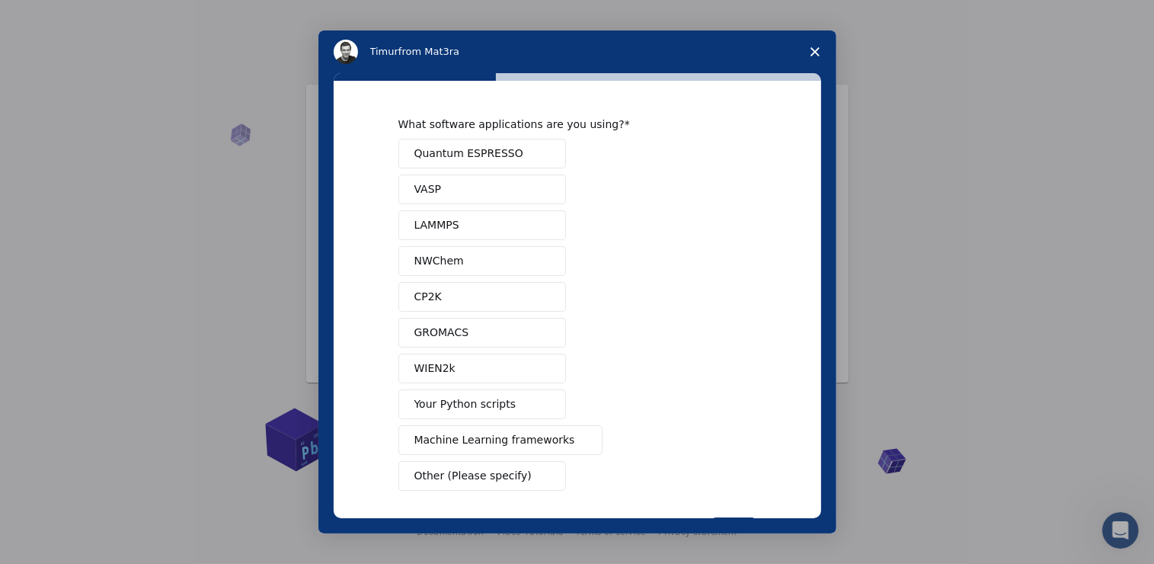
drag, startPoint x: 519, startPoint y: 157, endPoint x: 373, endPoint y: 152, distance: 146.4
click at [373, 152] on div "What software applications are you using? Quantum ESPRESSO VASP LAMMPS NWChem C…" at bounding box center [578, 299] width 488 height 437
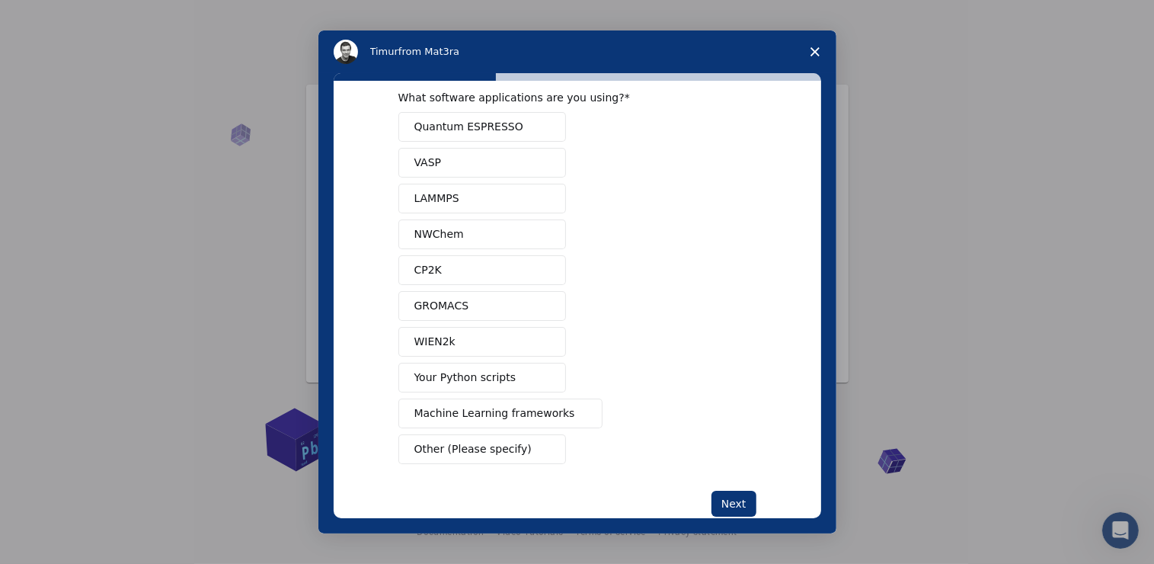
scroll to position [58, 0]
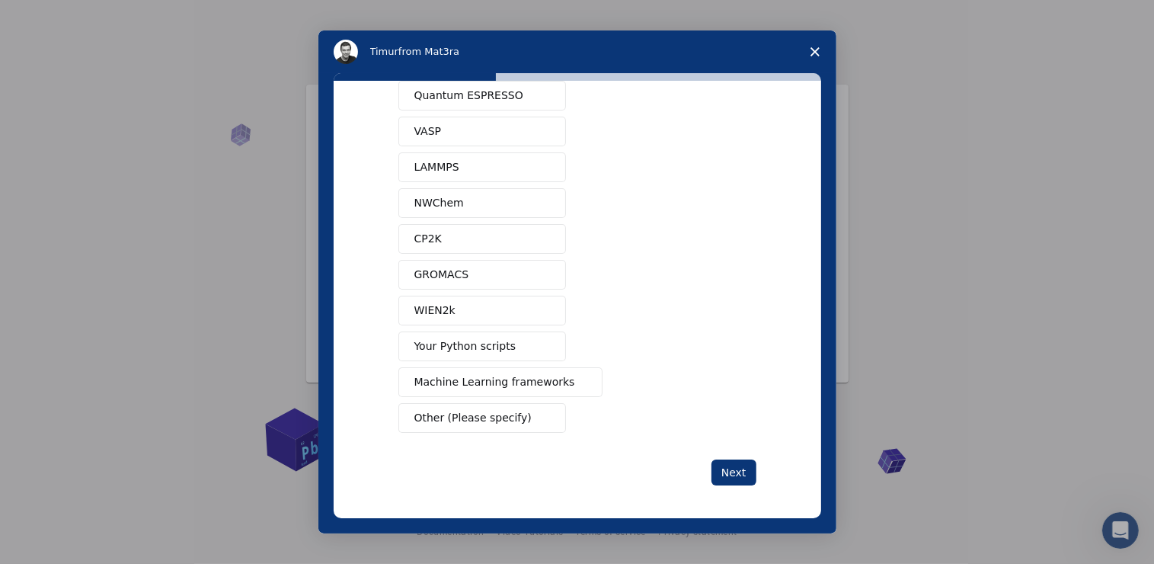
click at [475, 411] on span "Other (Please specify)" at bounding box center [473, 418] width 117 height 16
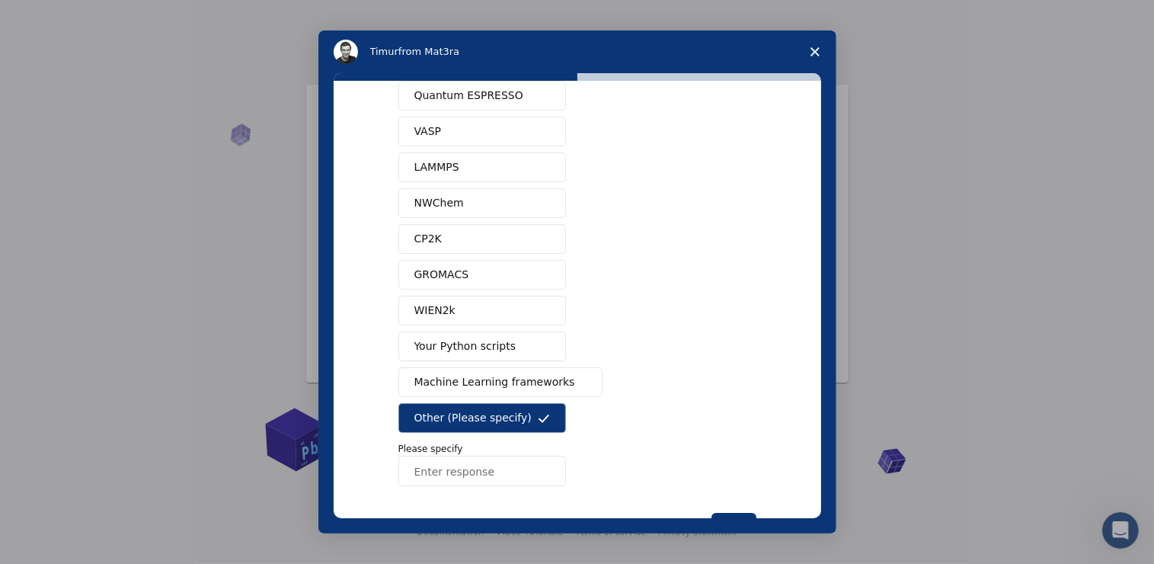
click at [472, 473] on input "Enter response" at bounding box center [483, 471] width 168 height 30
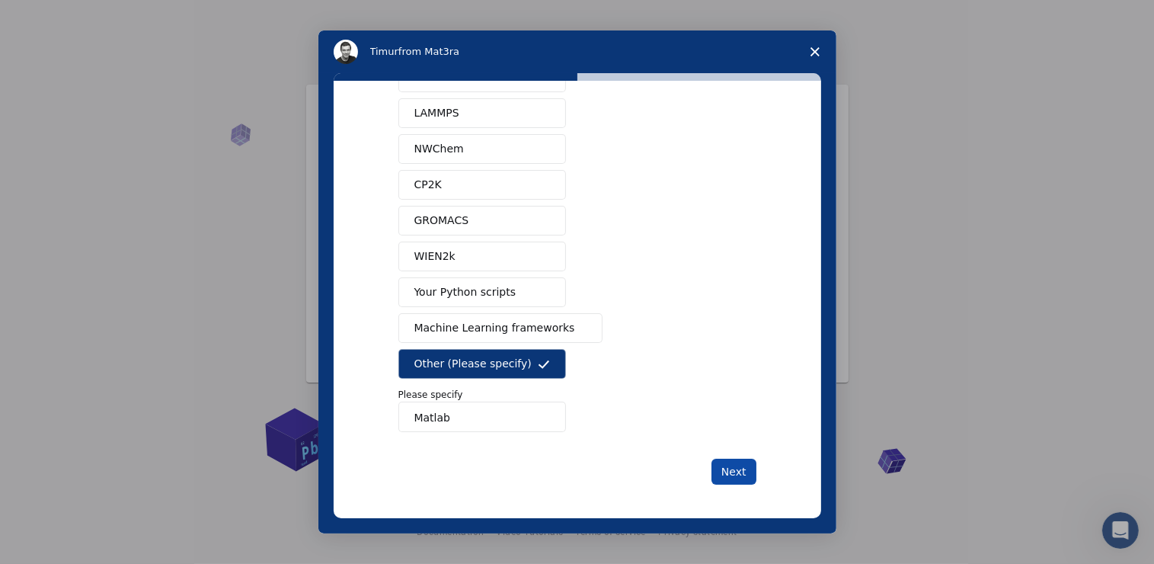
type input "Matlab"
click at [738, 470] on button "Next" at bounding box center [734, 472] width 45 height 26
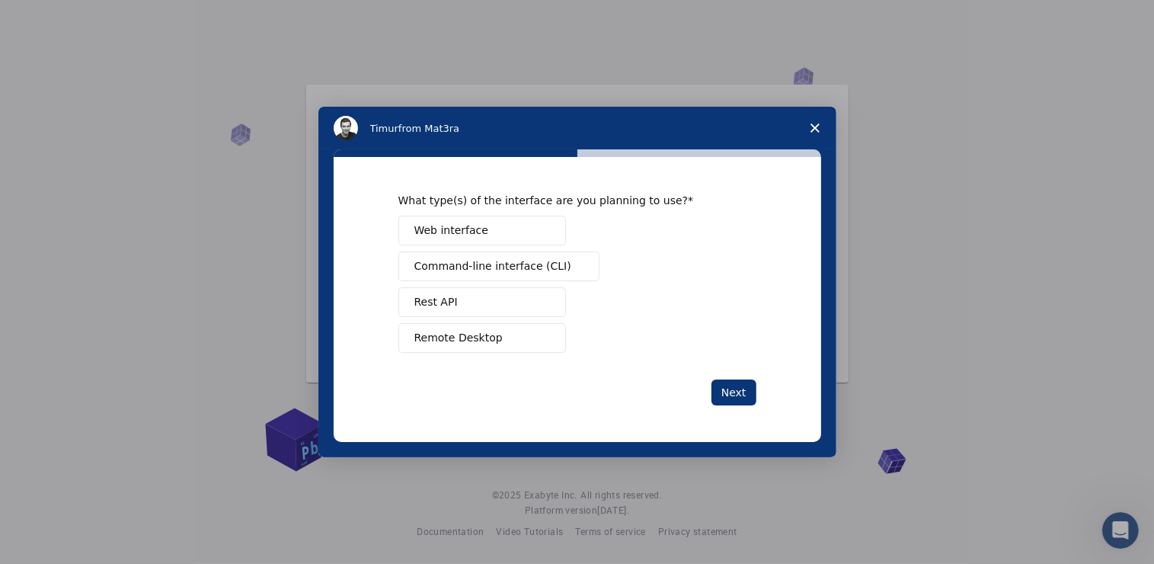
scroll to position [0, 0]
click at [535, 237] on button "Web interface" at bounding box center [483, 231] width 168 height 30
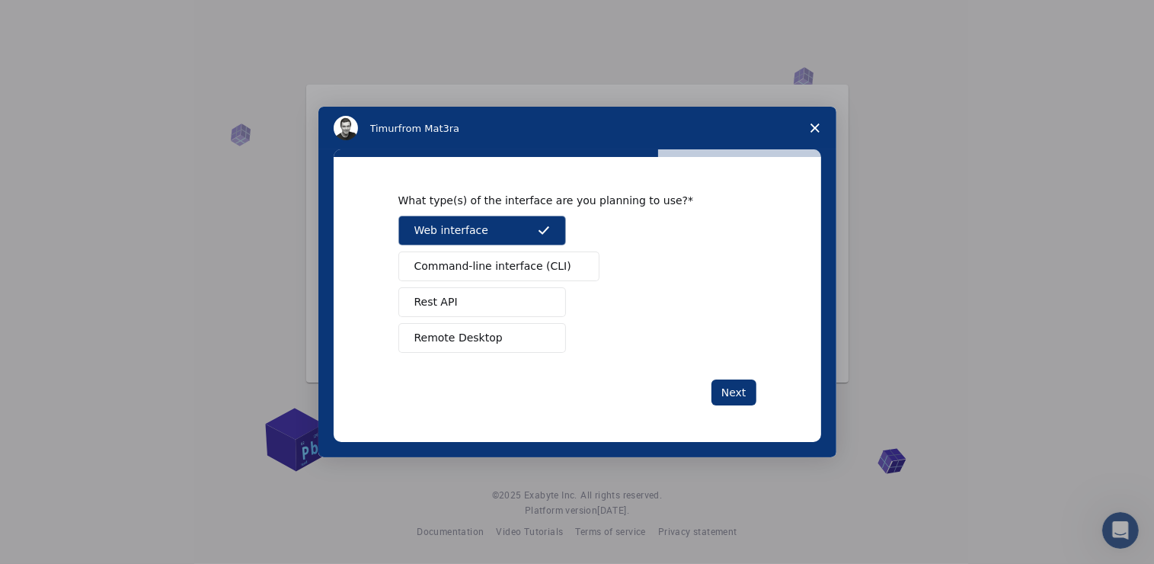
click at [533, 264] on span "Command-line interface (CLI)" at bounding box center [493, 266] width 157 height 16
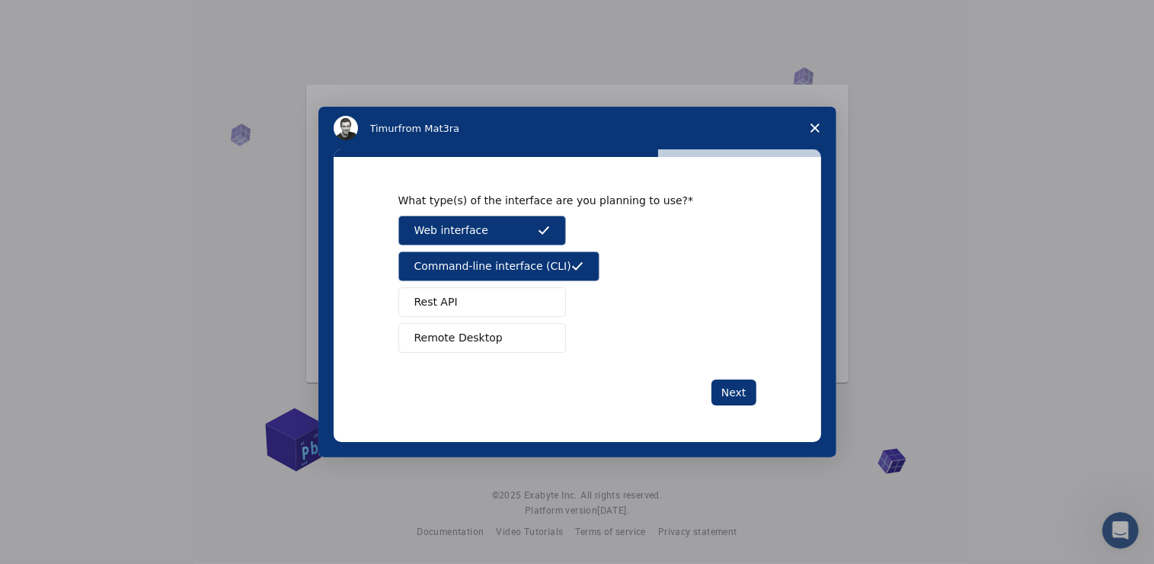
click at [524, 335] on button "Remote Desktop" at bounding box center [483, 338] width 168 height 30
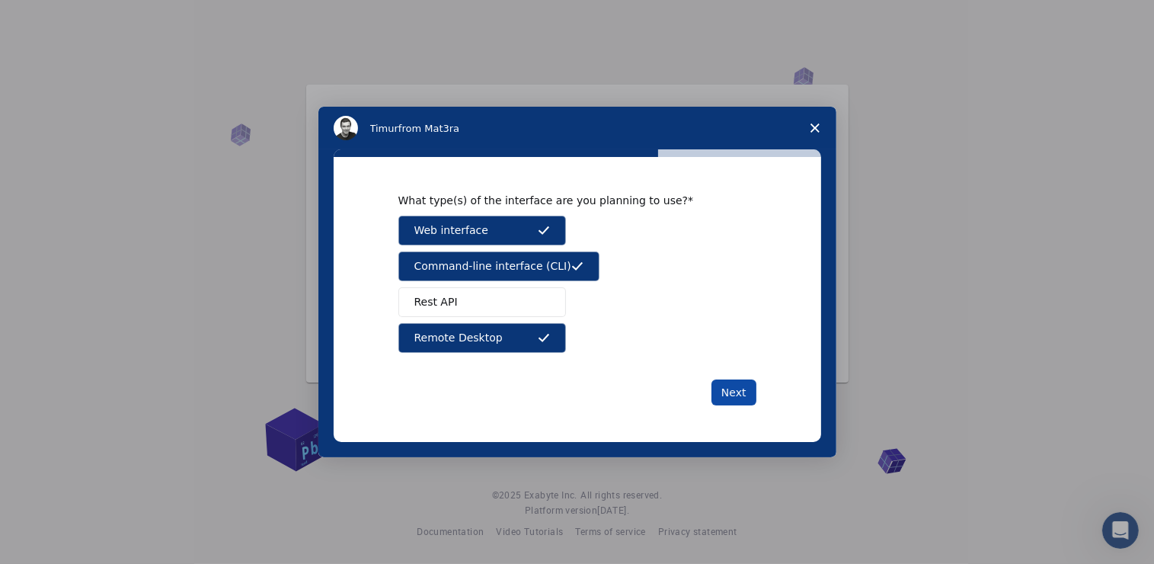
click at [728, 387] on button "Next" at bounding box center [734, 392] width 45 height 26
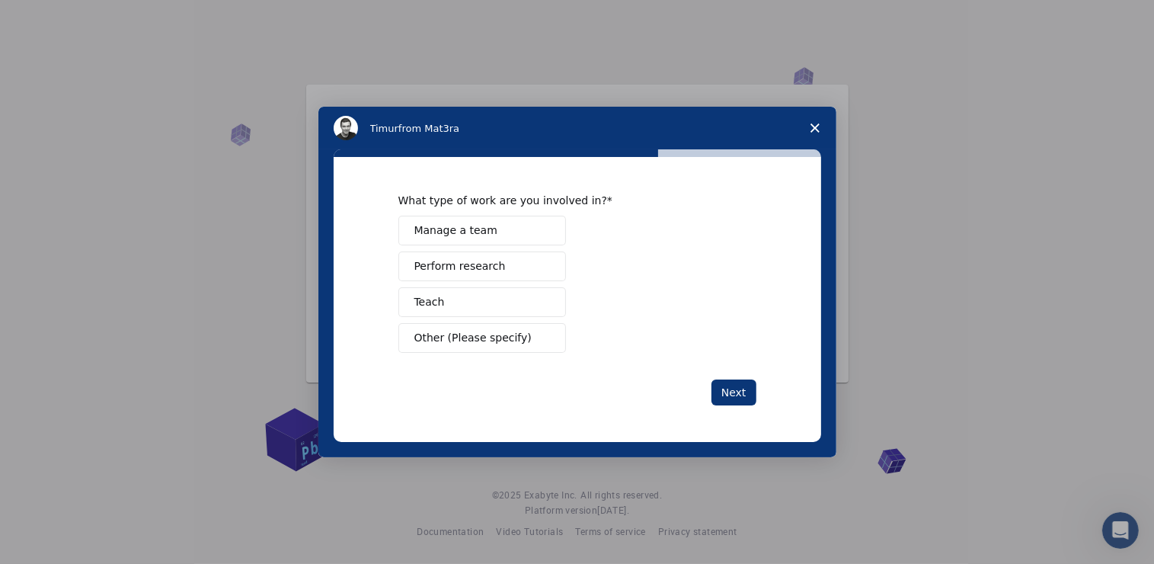
click at [522, 274] on button "Perform research" at bounding box center [483, 266] width 168 height 30
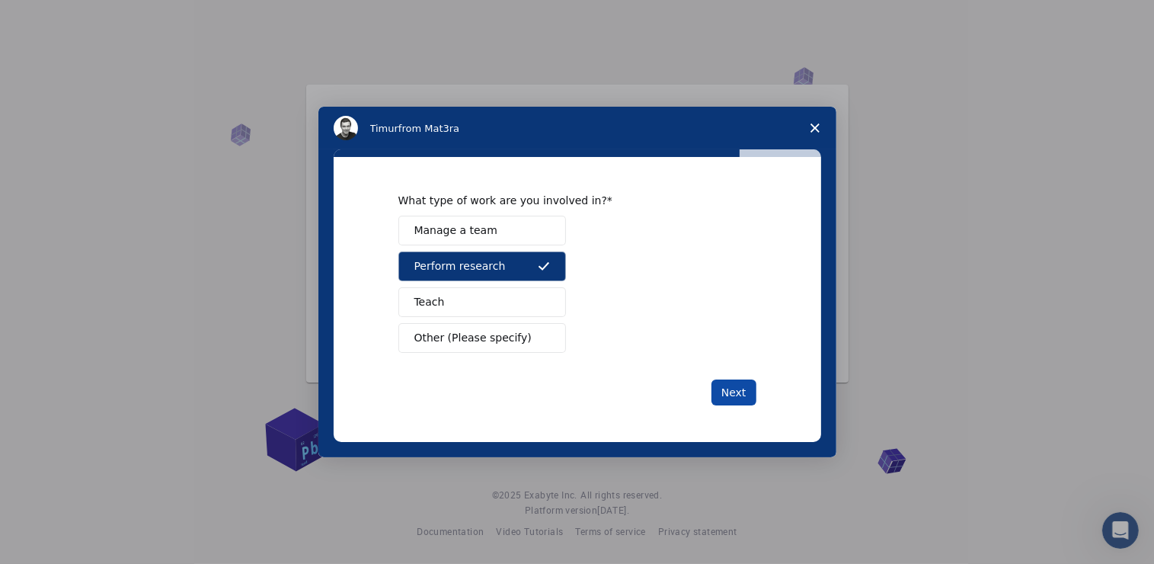
click at [722, 394] on button "Next" at bounding box center [734, 392] width 45 height 26
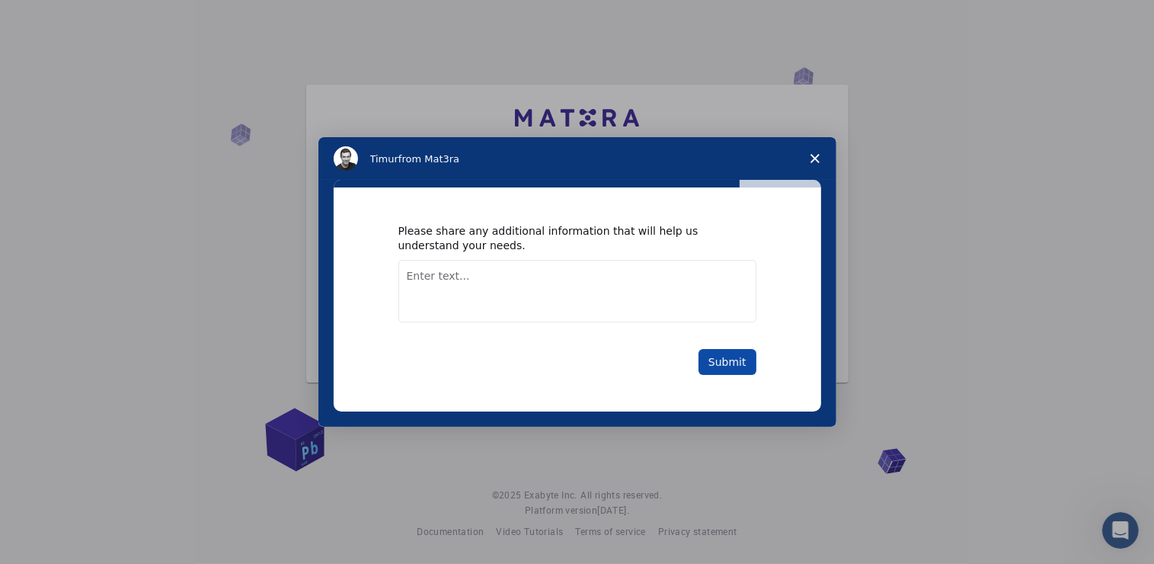
click at [729, 362] on button "Submit" at bounding box center [728, 362] width 58 height 26
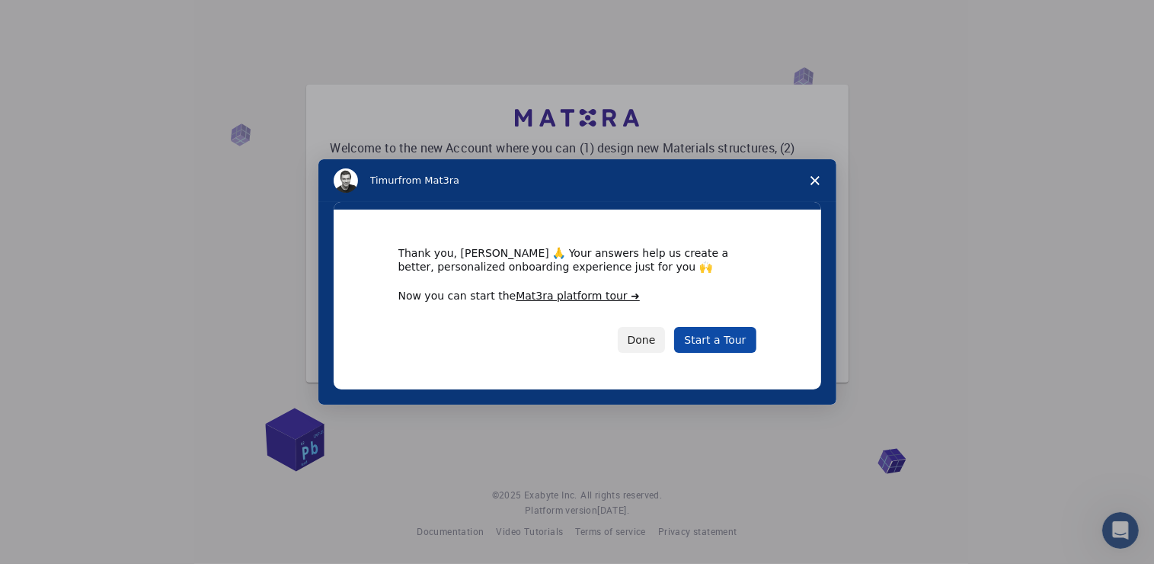
click at [719, 347] on link "Start a Tour" at bounding box center [715, 340] width 82 height 26
